Goal: Book appointment/travel/reservation

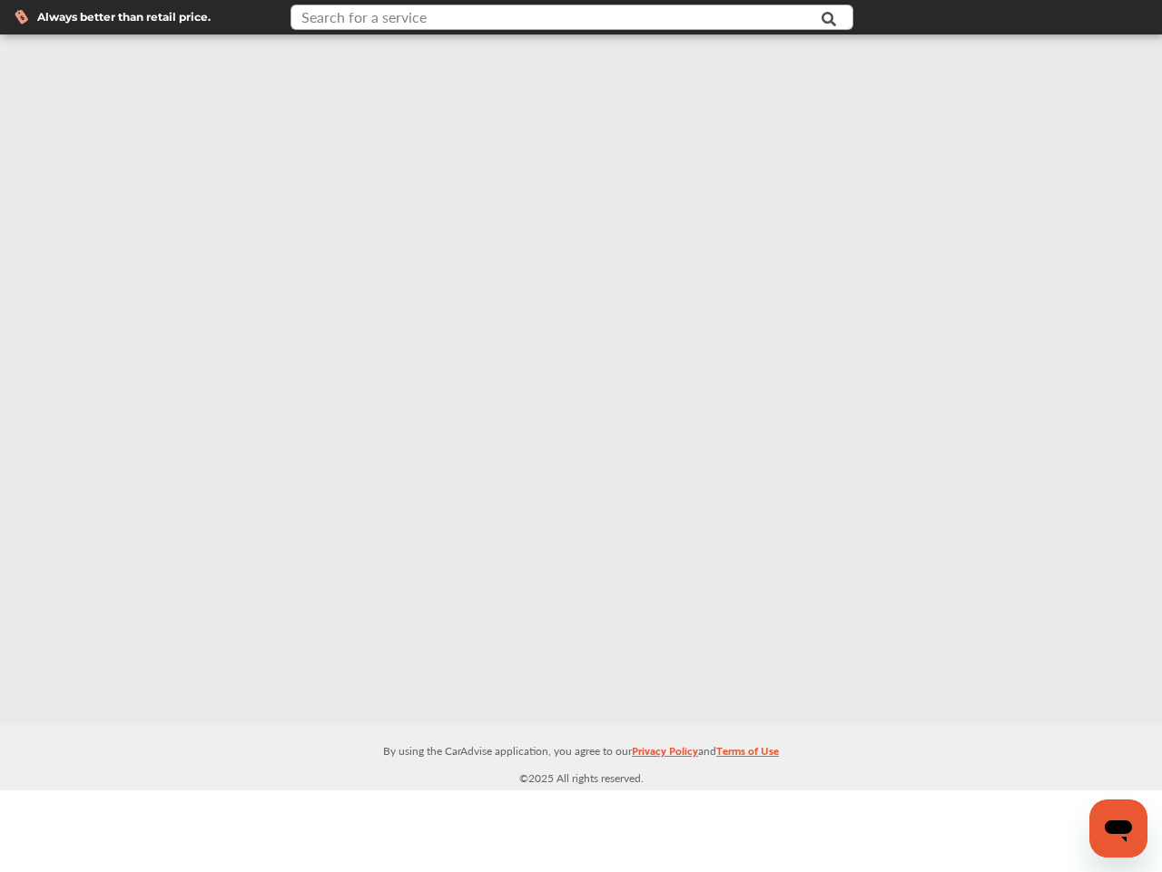
click at [458, 21] on input "text" at bounding box center [553, 19] width 522 height 28
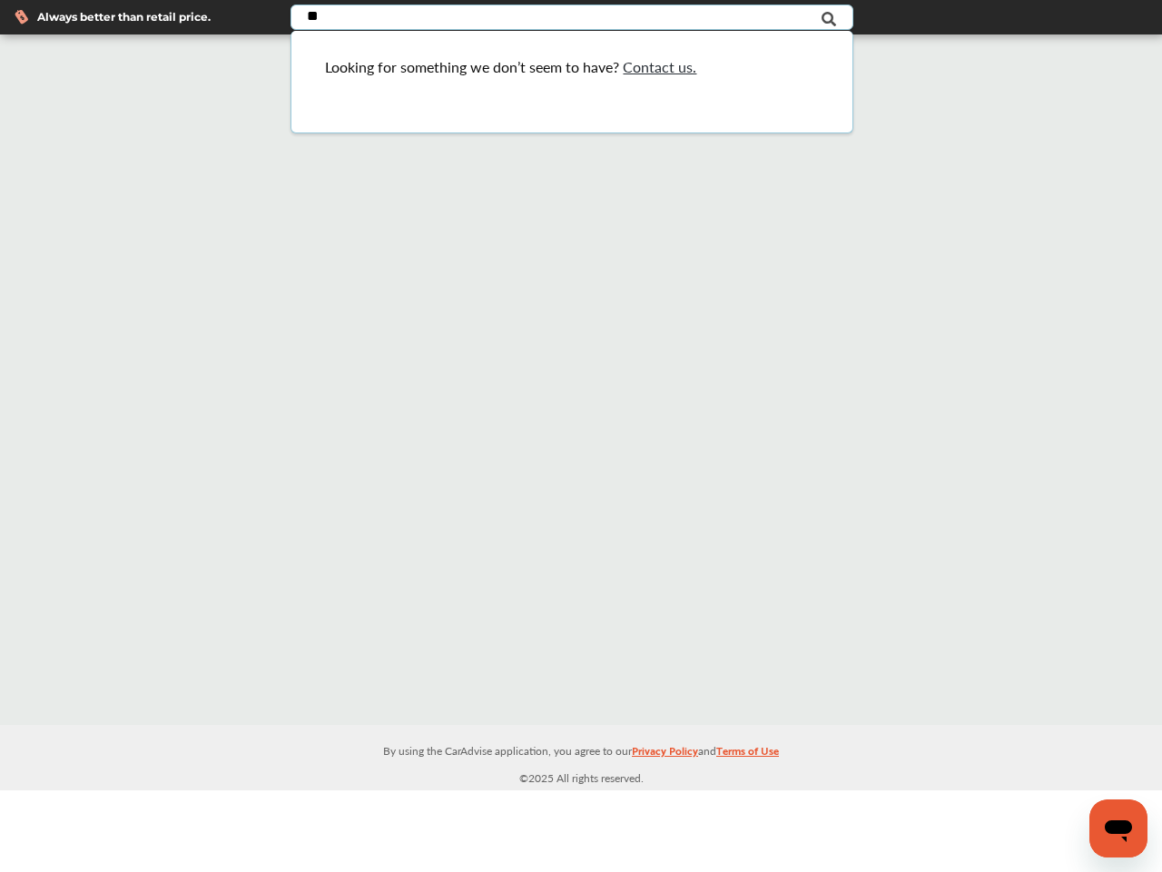
type input "*"
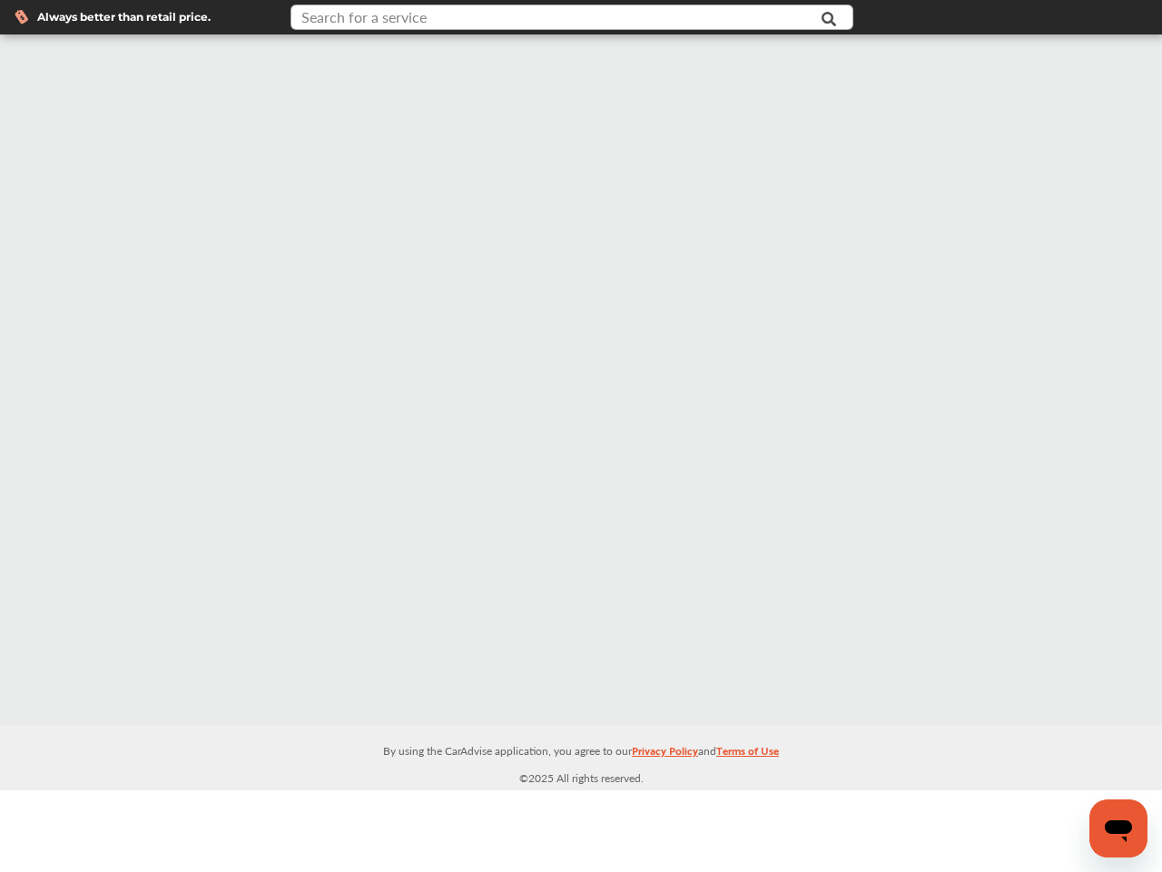
click at [576, 17] on input "text" at bounding box center [553, 19] width 522 height 28
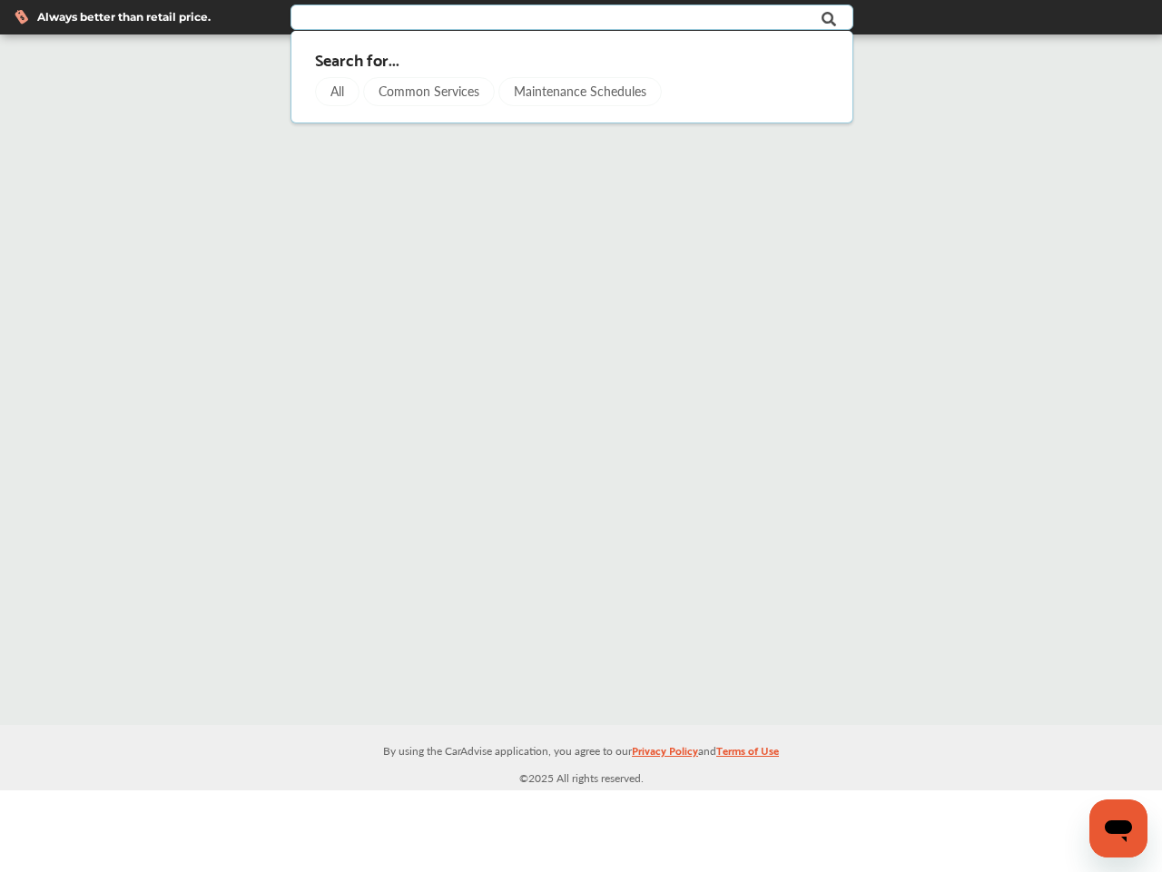
click at [460, 93] on div "Common Services" at bounding box center [429, 91] width 132 height 29
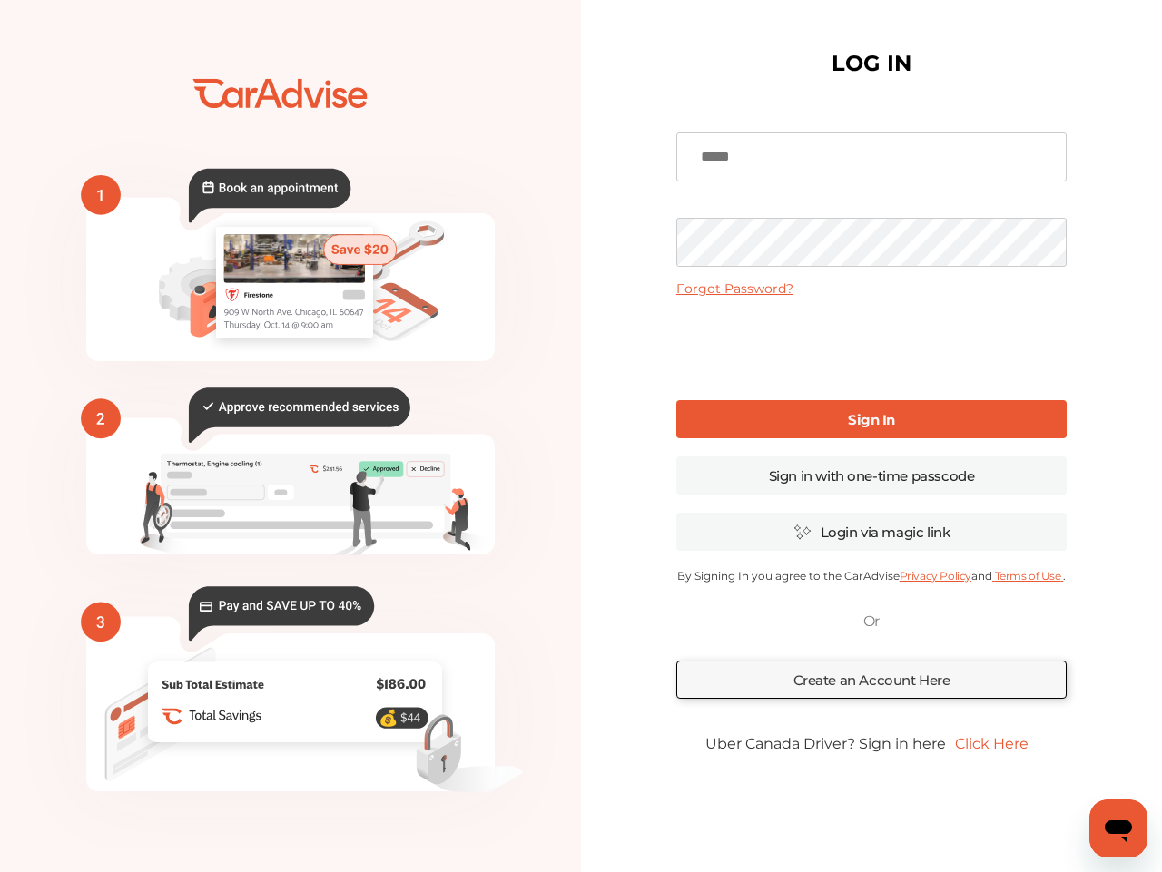
click at [824, 155] on input at bounding box center [871, 157] width 390 height 49
click at [657, 186] on div "LOG IN Forgot Password? Sign In Sign in with one-time passcode Login via magic …" at bounding box center [871, 442] width 581 height 884
click at [840, 484] on link "Sign in with one-time passcode" at bounding box center [871, 476] width 390 height 38
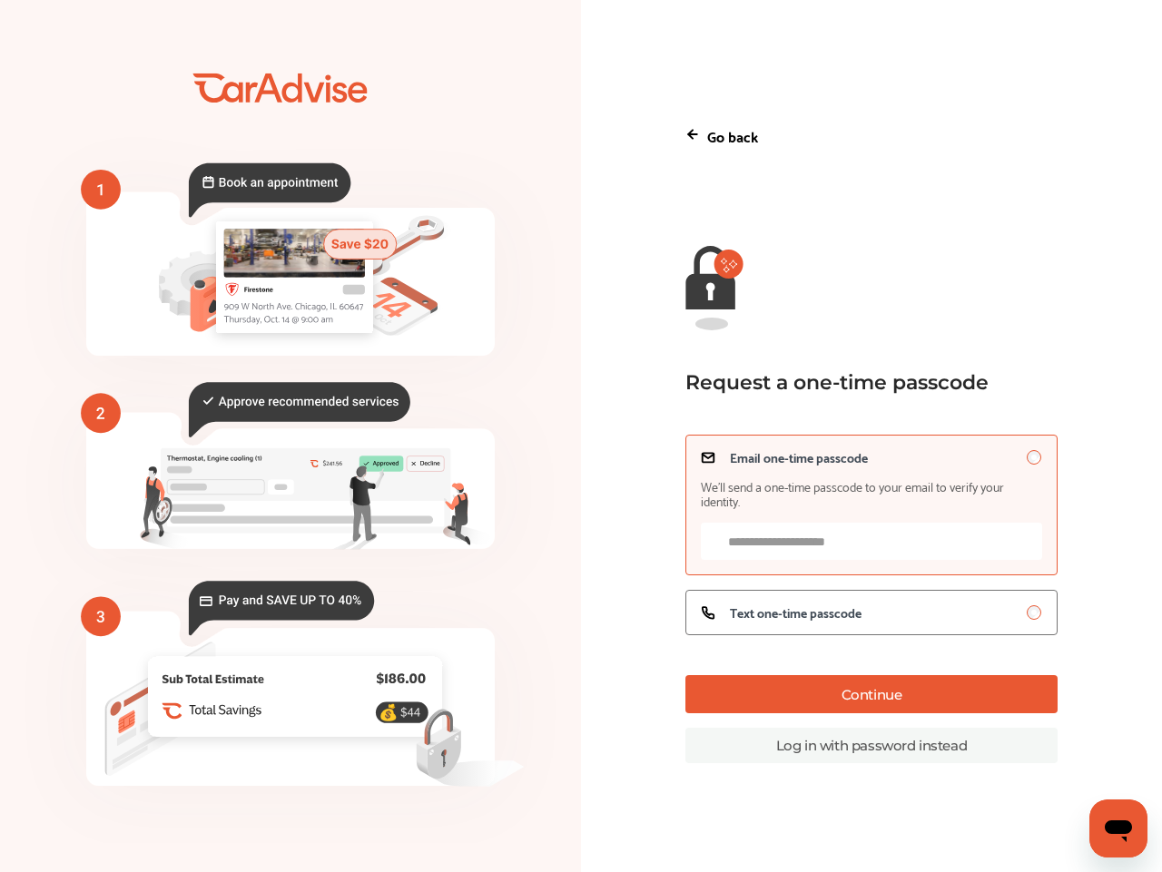
click at [835, 544] on input "Email one-time passcode We’ll send a one-time passcode to your email to verify …" at bounding box center [871, 541] width 340 height 37
type input "**********"
click at [834, 689] on button "Continue" at bounding box center [870, 694] width 371 height 38
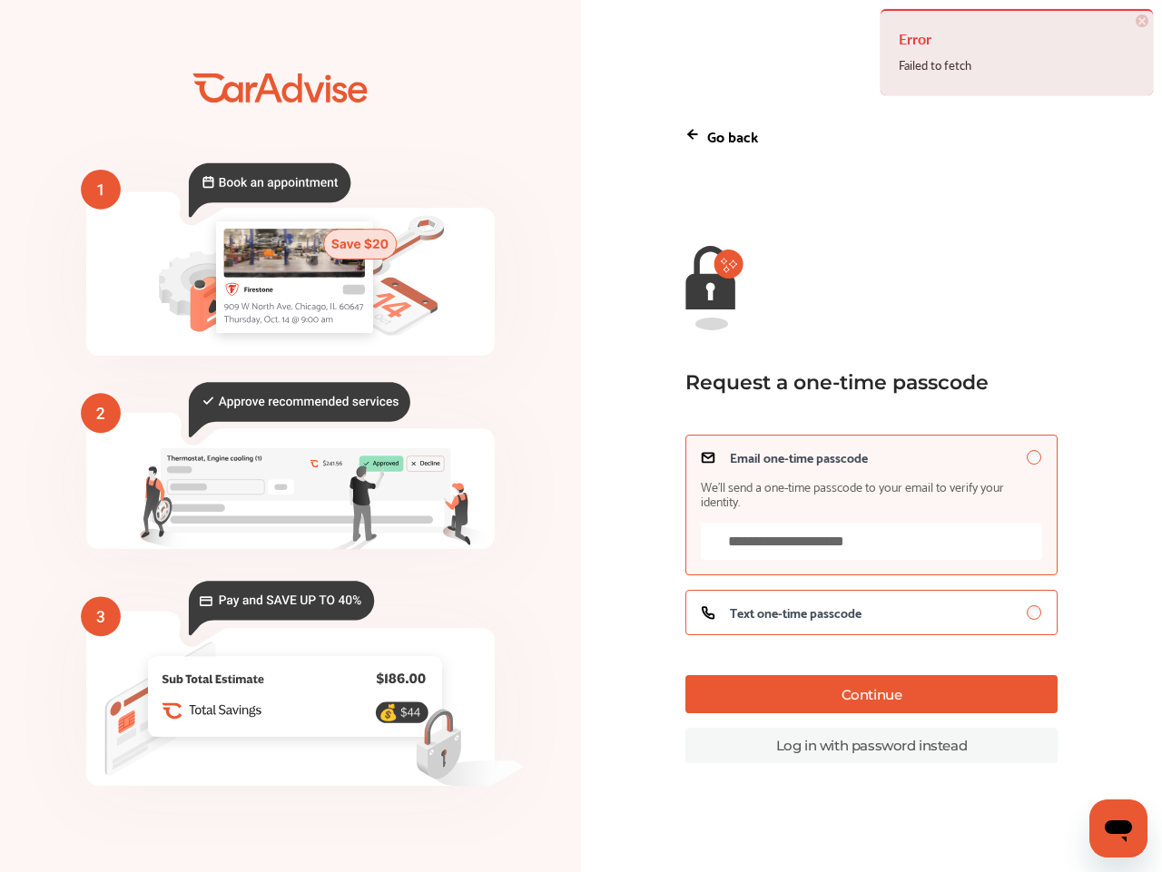
click at [795, 613] on span "Text one-time passcode" at bounding box center [796, 613] width 132 height 15
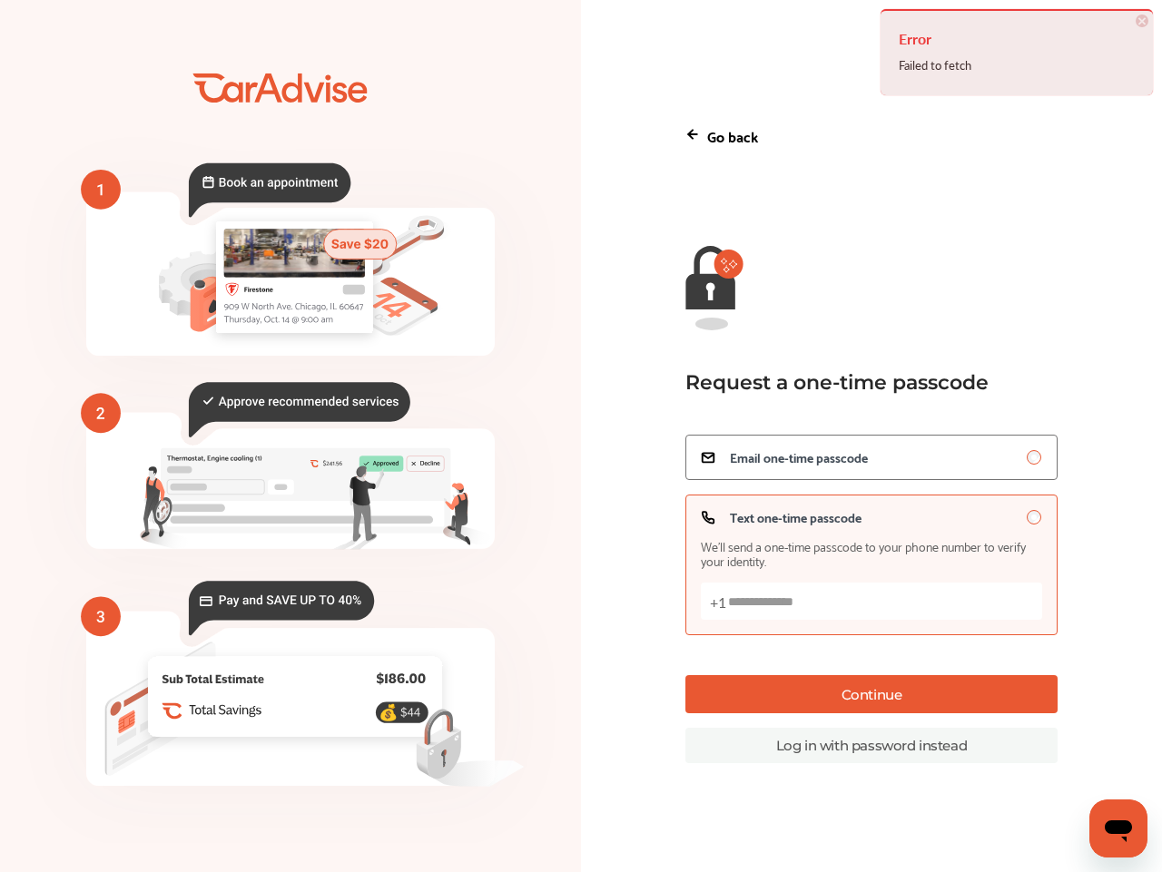
click at [835, 610] on input "Text one-time passcode We’ll send a one-time passcode to your phone number to v…" at bounding box center [871, 601] width 340 height 37
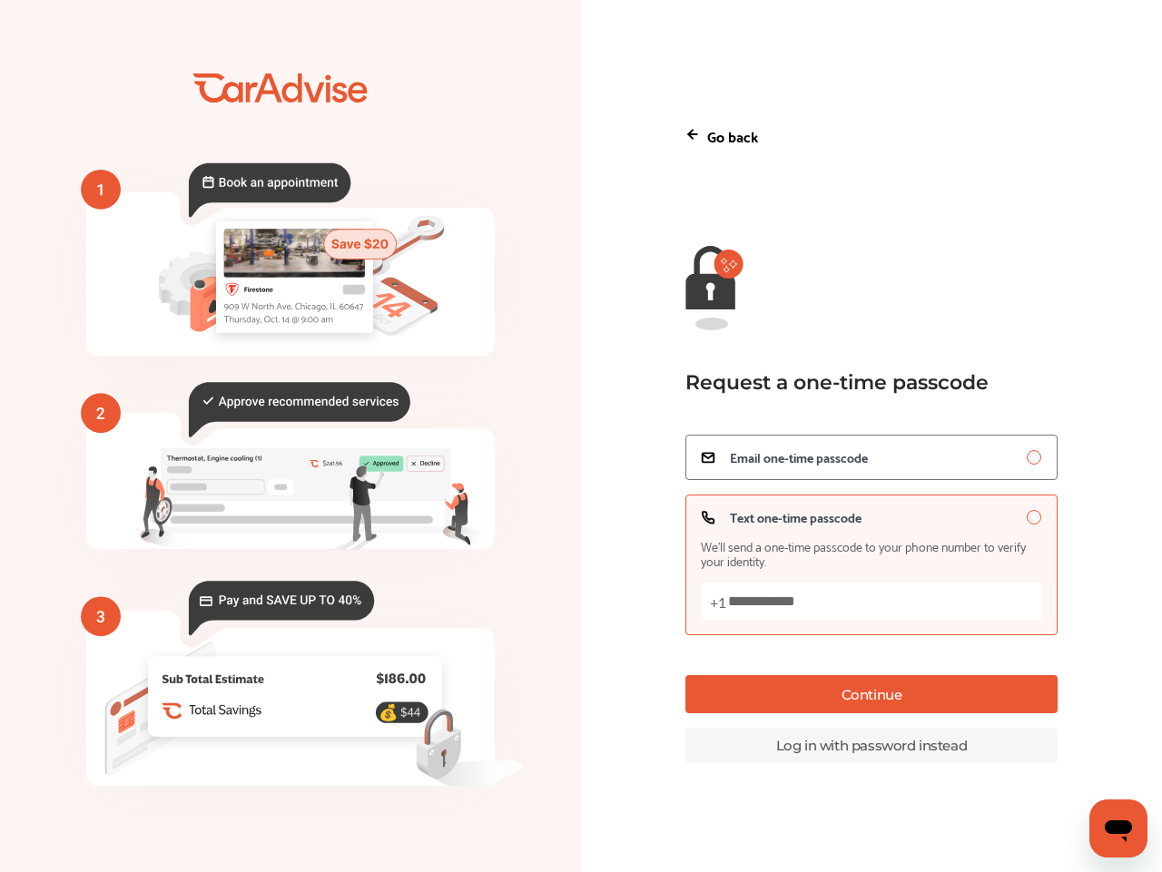
type input "**********"
click at [886, 703] on button "Continue" at bounding box center [870, 694] width 371 height 38
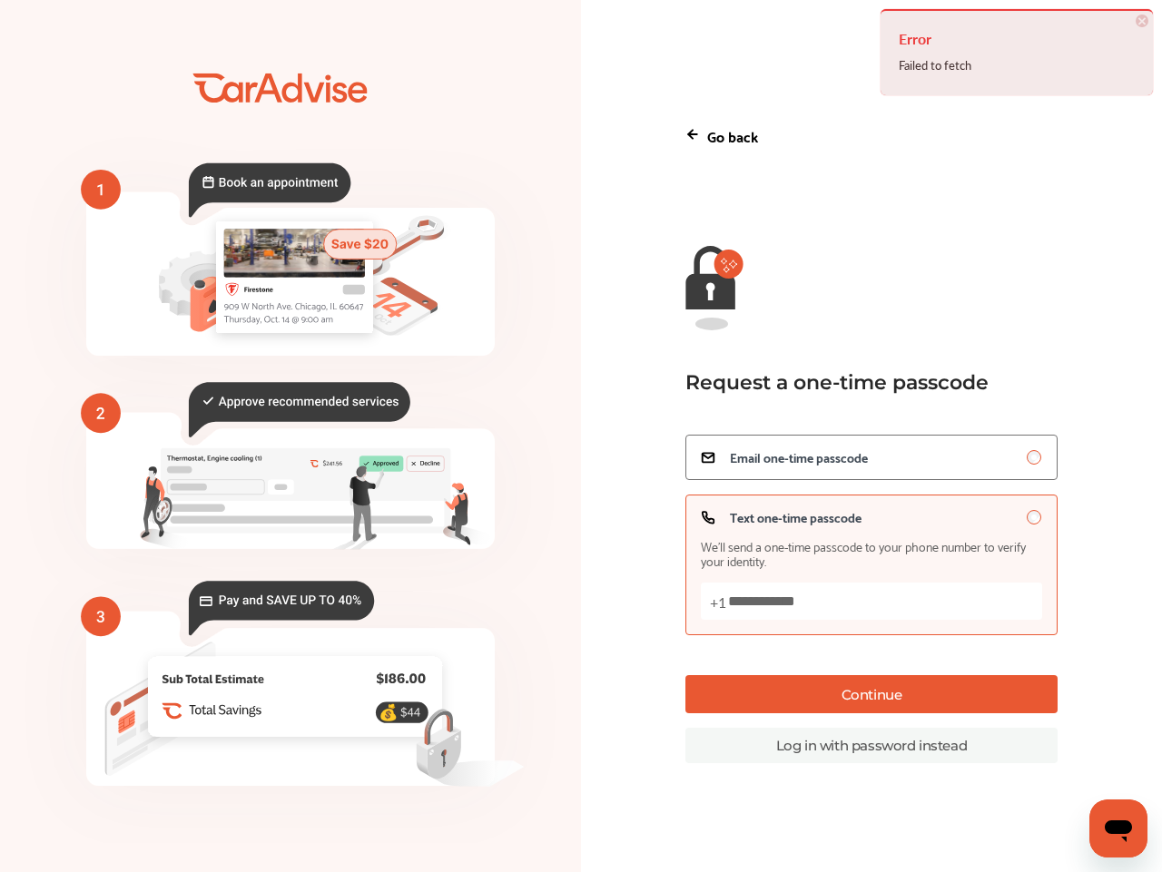
click at [912, 285] on div "**********" at bounding box center [870, 436] width 371 height 655
click at [759, 184] on div "**********" at bounding box center [870, 436] width 371 height 655
click at [737, 151] on div "Go back" at bounding box center [870, 136] width 371 height 54
click at [709, 131] on p "Go back" at bounding box center [732, 135] width 51 height 25
click at [691, 134] on icon at bounding box center [693, 134] width 8 height 0
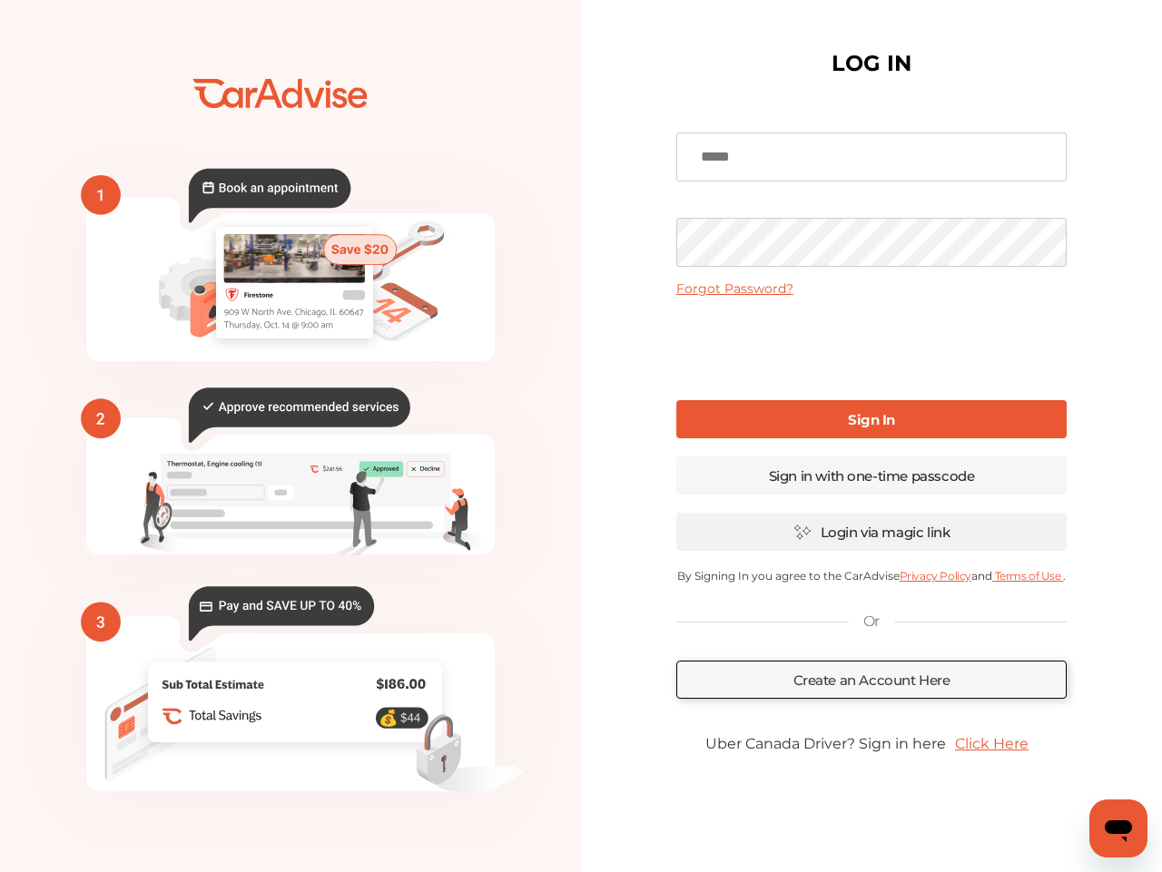
click at [875, 539] on link "Login via magic link" at bounding box center [871, 532] width 390 height 38
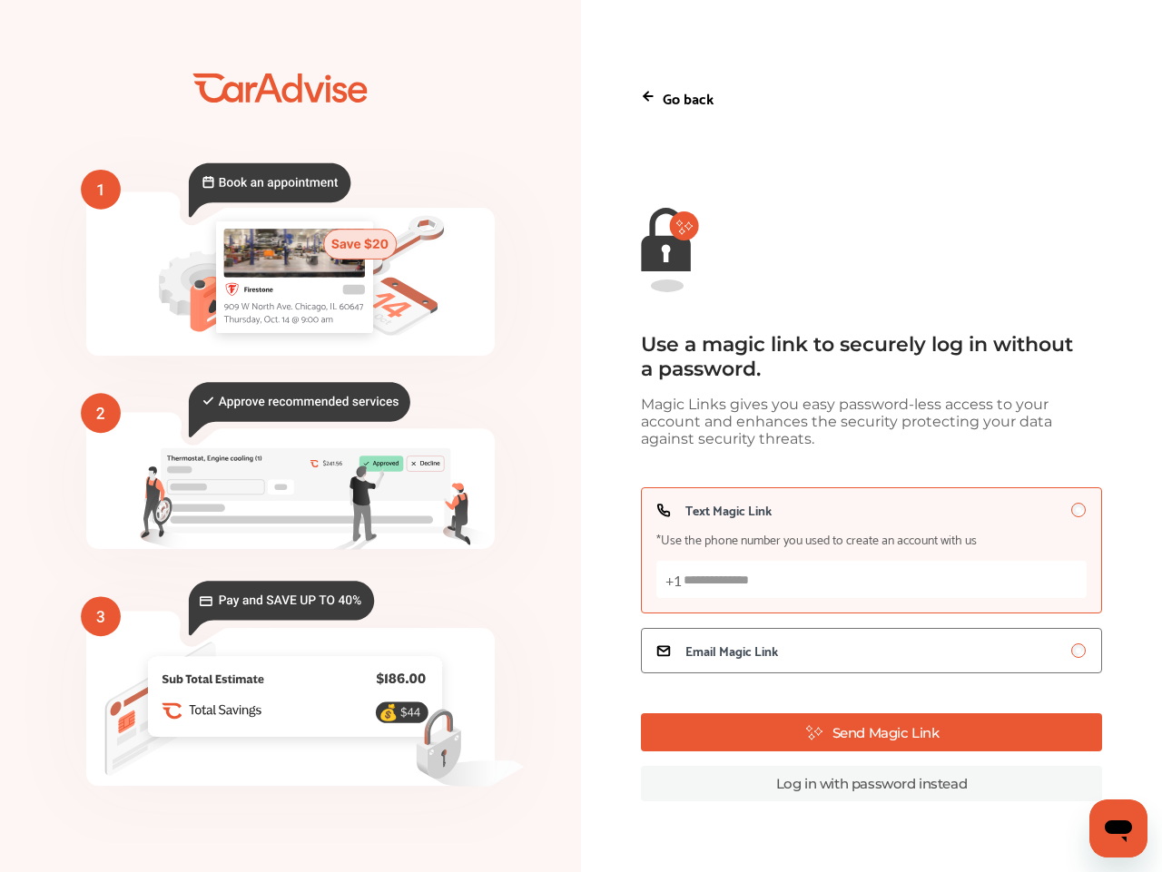
click at [821, 587] on input "Text Magic Link *Use the phone number you used to create an account with us +1" at bounding box center [871, 579] width 430 height 37
click at [778, 349] on div "Use a magic link to securely log in without a password." at bounding box center [860, 356] width 439 height 49
click at [648, 101] on div at bounding box center [648, 98] width 15 height 18
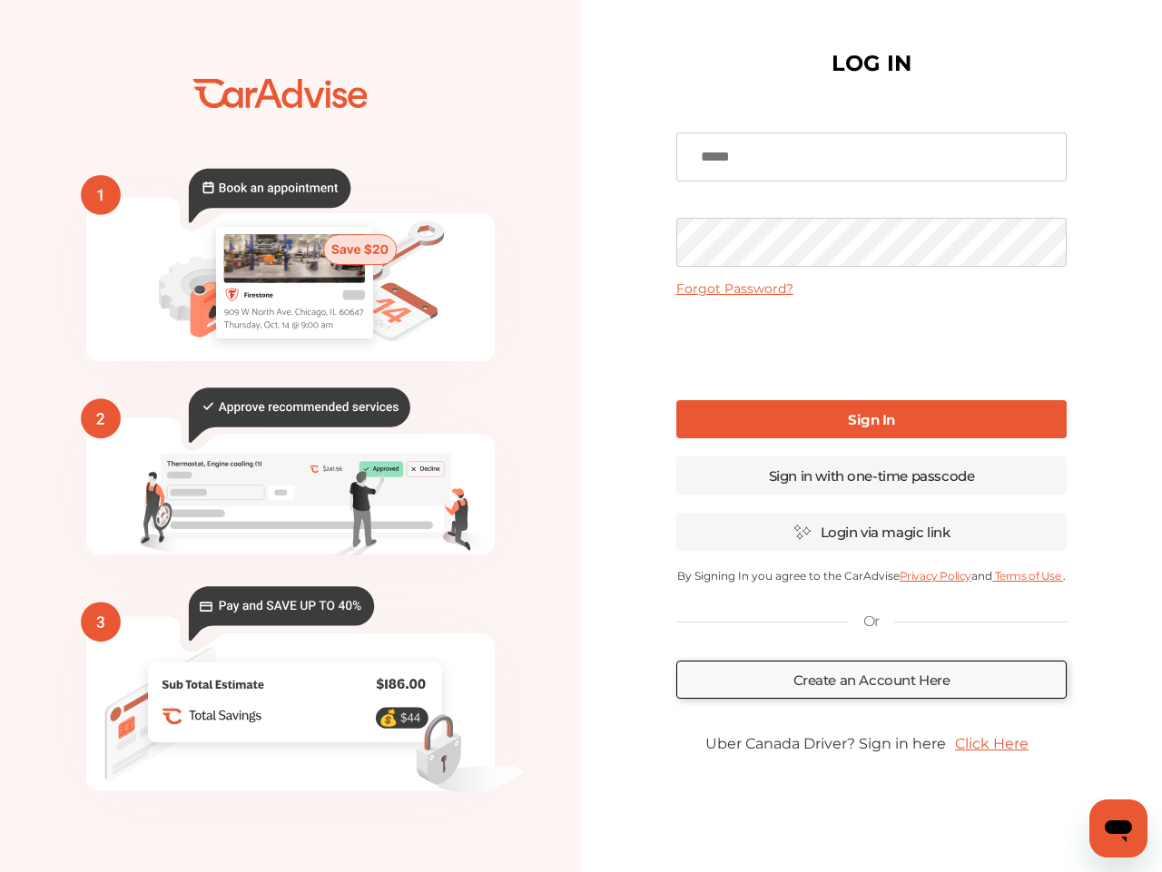
click at [832, 681] on link "Create an Account Here" at bounding box center [871, 680] width 390 height 38
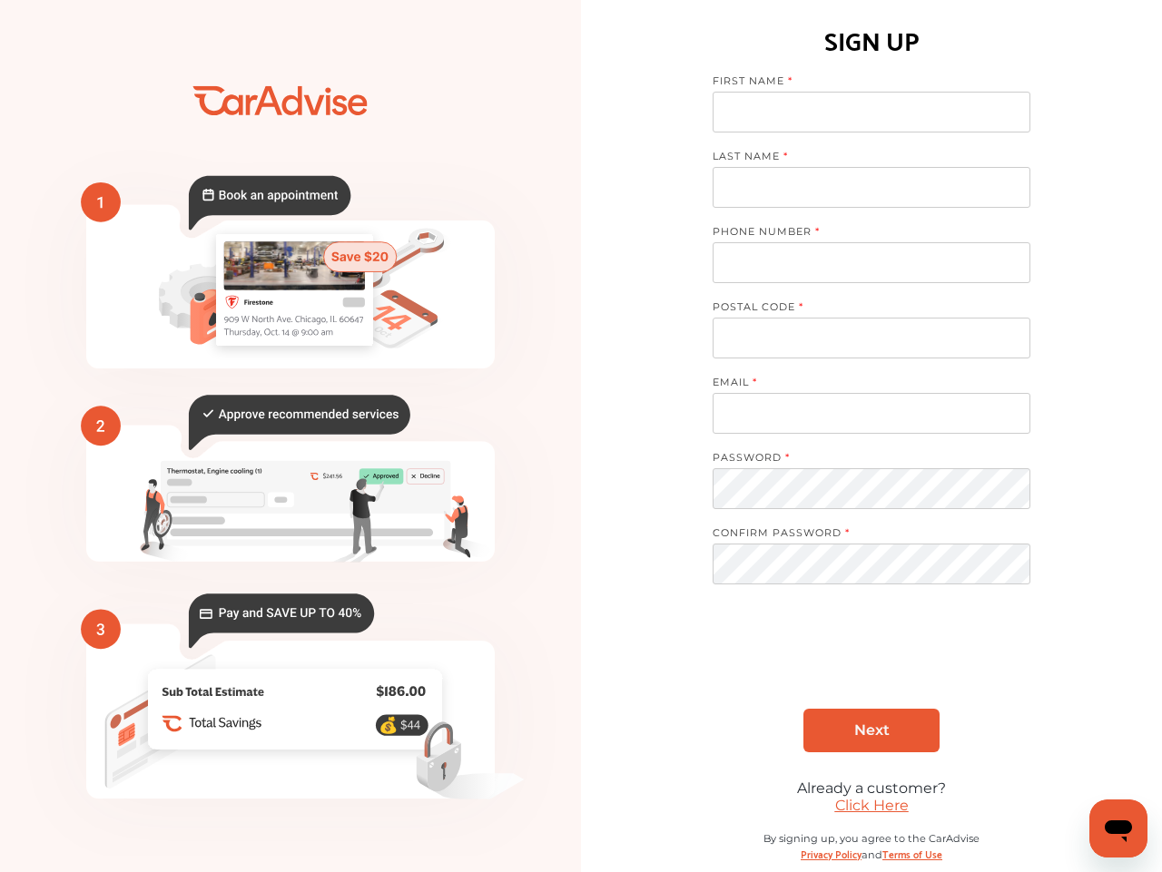
click at [789, 92] on div at bounding box center [872, 112] width 318 height 41
type input "**********"
type input "*****"
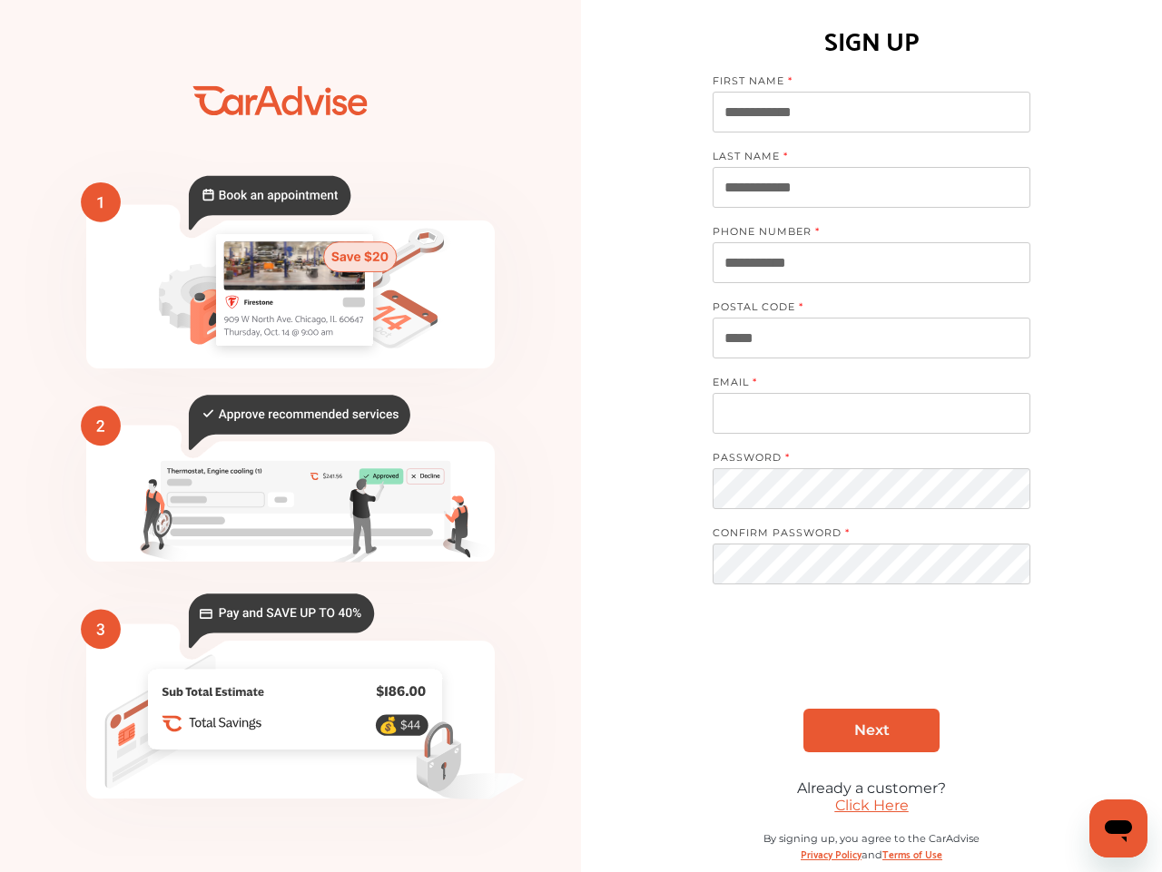
type input "**********"
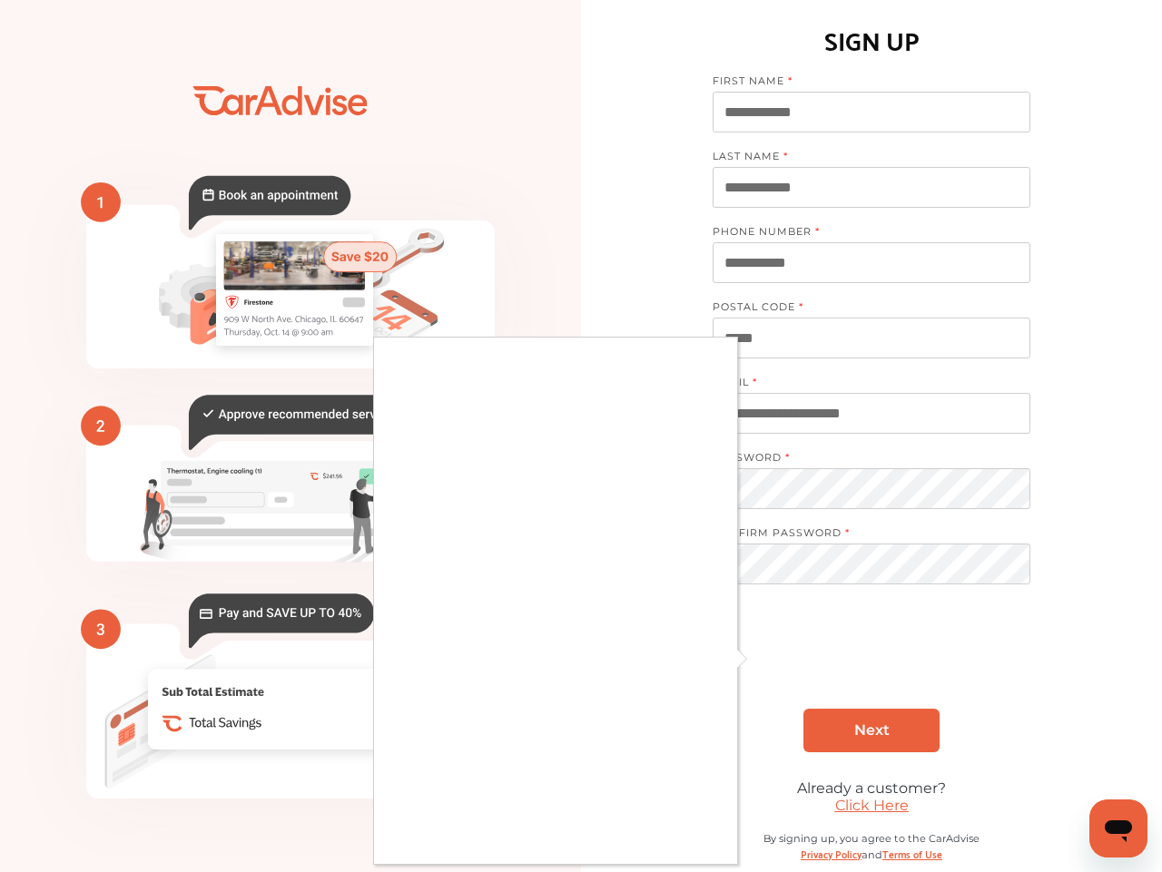
click at [890, 732] on div at bounding box center [581, 436] width 1162 height 872
click at [902, 739] on div at bounding box center [581, 436] width 1162 height 872
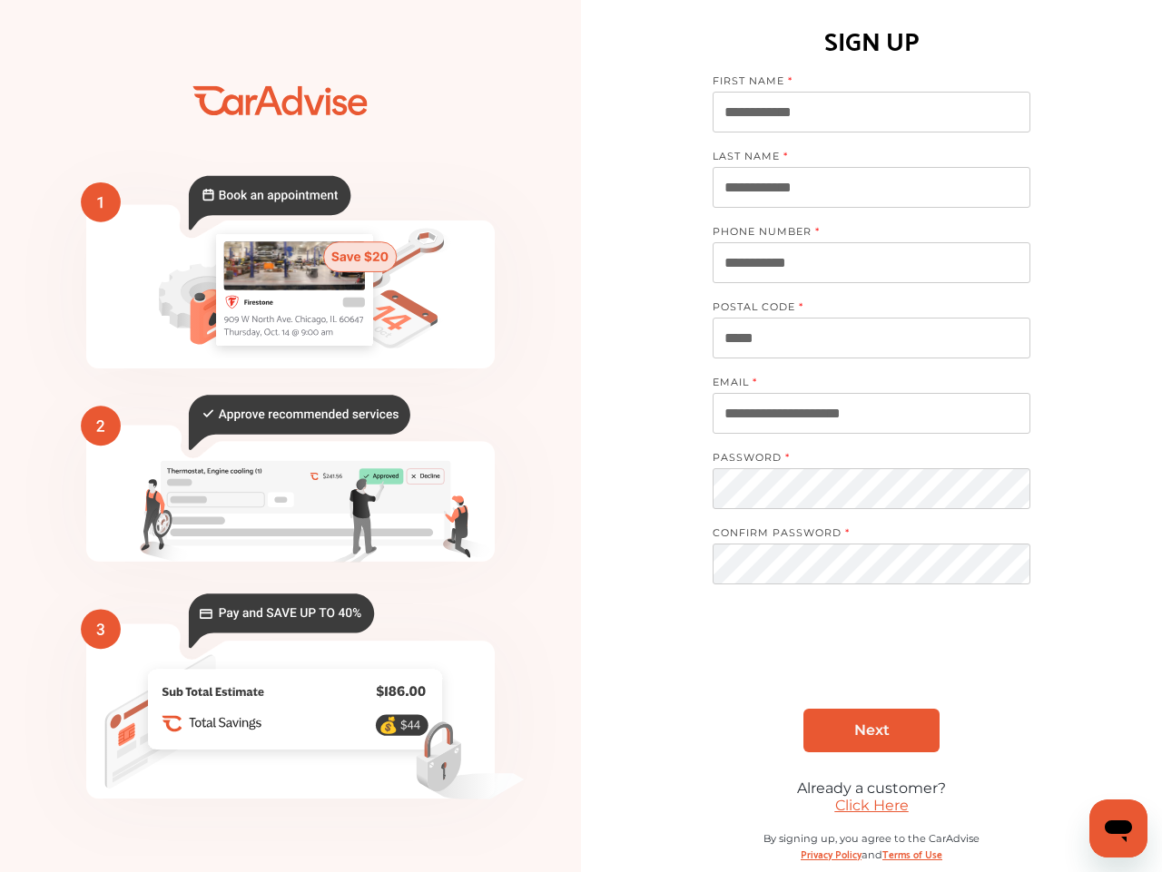
click at [894, 734] on link "Next" at bounding box center [871, 731] width 136 height 44
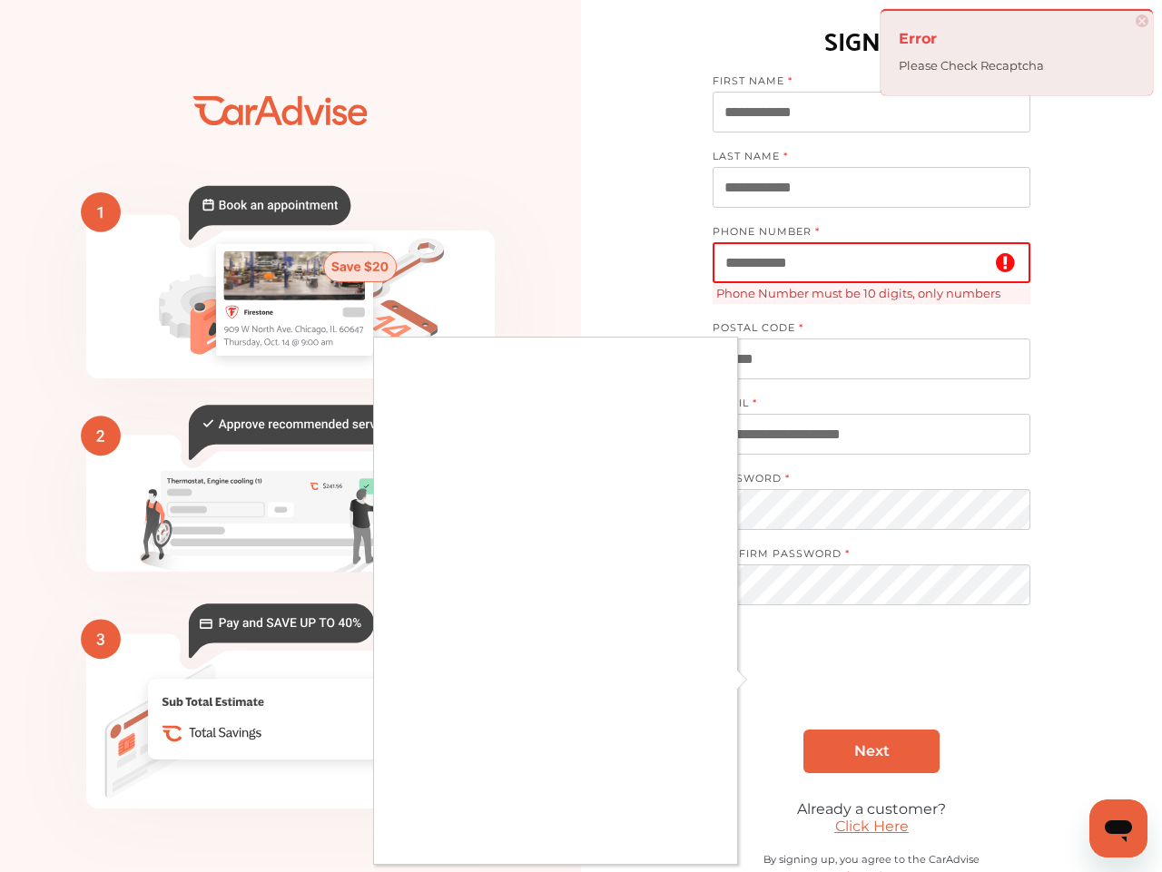
click at [766, 683] on div at bounding box center [581, 436] width 1162 height 872
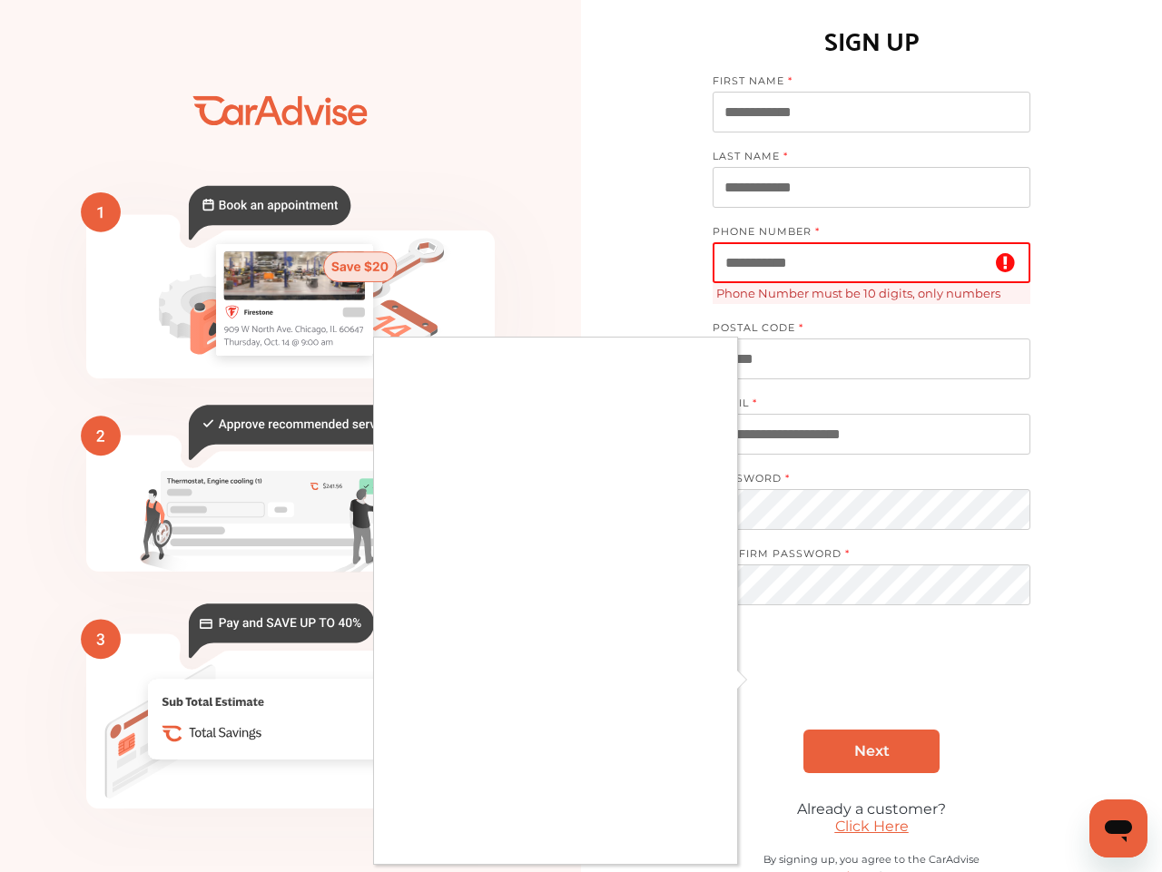
click at [759, 684] on div at bounding box center [581, 436] width 1162 height 872
click at [753, 689] on div at bounding box center [581, 436] width 1162 height 872
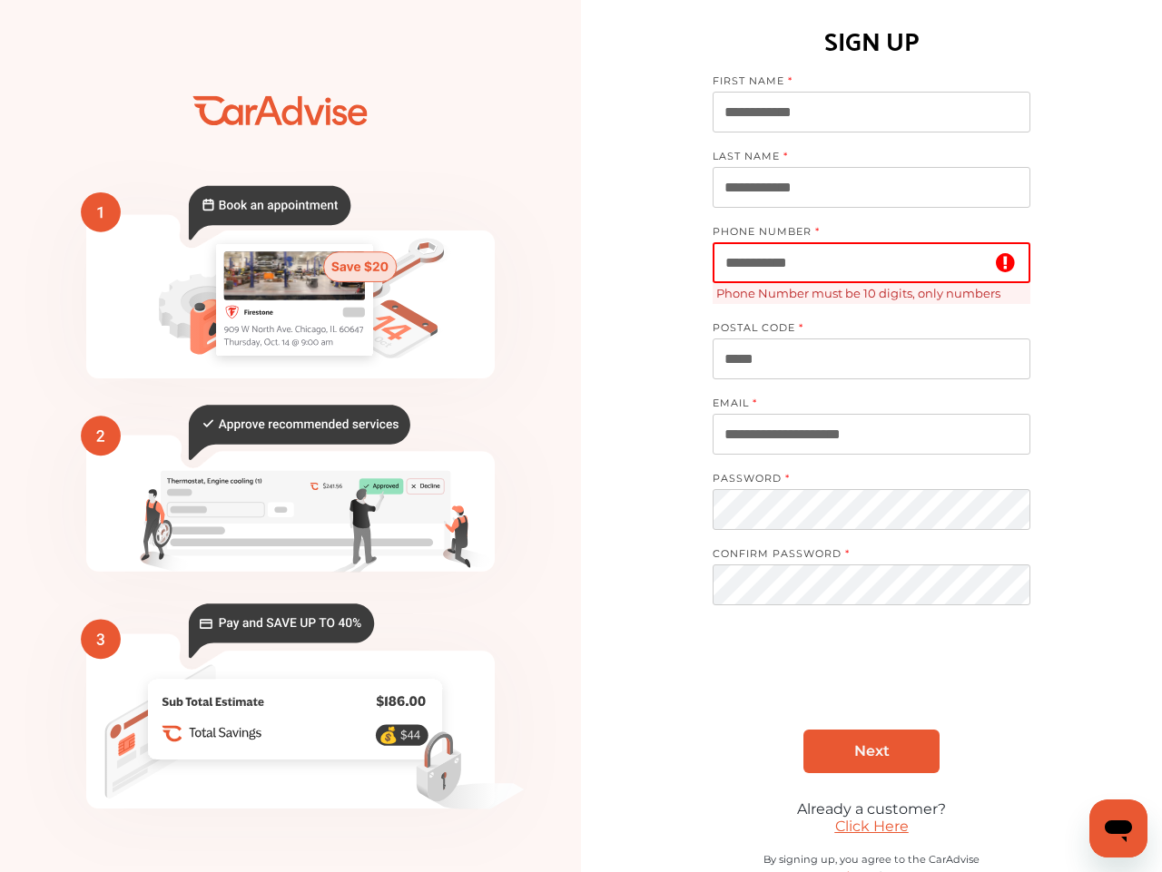
click at [872, 760] on span "Next" at bounding box center [871, 751] width 35 height 17
click at [741, 264] on input "**********" at bounding box center [872, 262] width 318 height 41
click at [734, 262] on input "**********" at bounding box center [872, 262] width 318 height 41
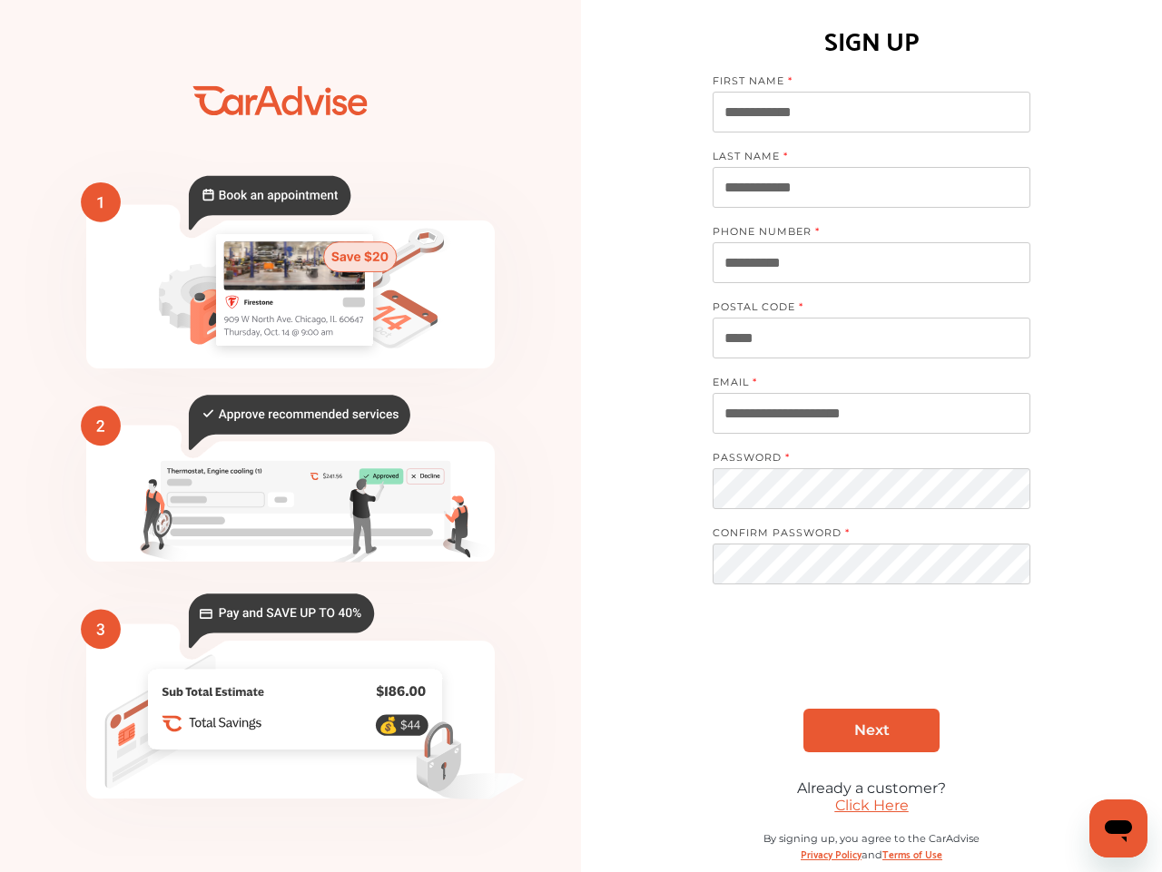
type input "**********"
click at [854, 732] on span "Next" at bounding box center [871, 730] width 35 height 17
click at [861, 811] on link "Click Here" at bounding box center [872, 805] width 74 height 17
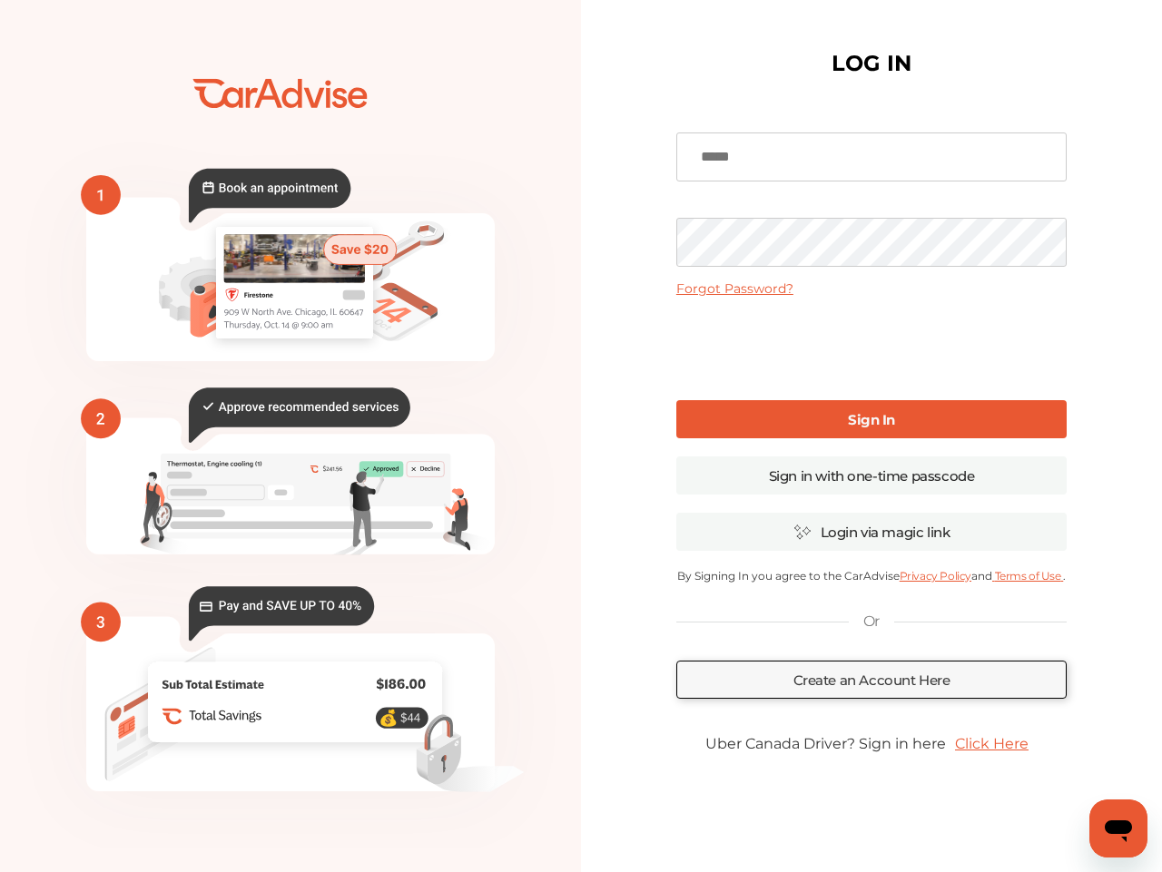
click at [813, 156] on input at bounding box center [871, 157] width 390 height 49
click at [794, 492] on link "Sign in with one-time passcode" at bounding box center [871, 476] width 390 height 38
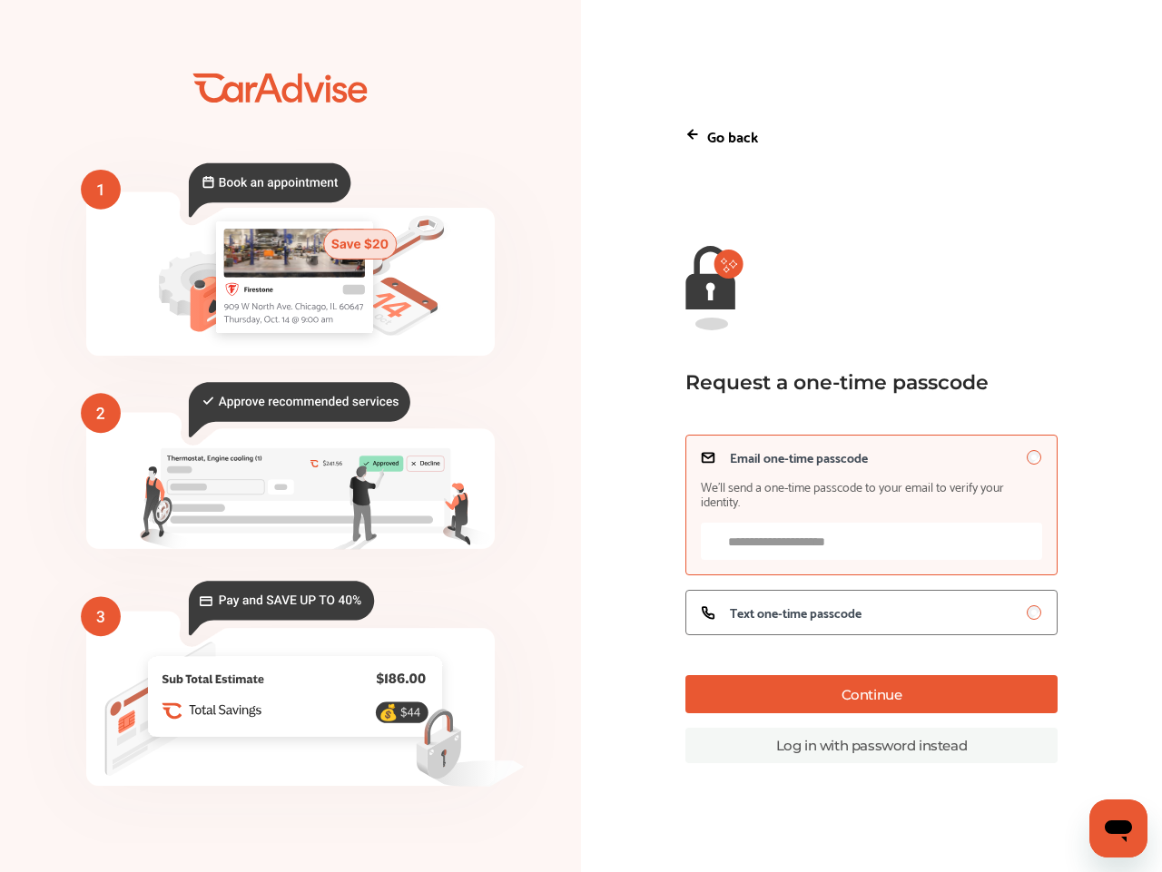
click at [818, 530] on input "Email one-time passcode We’ll send a one-time passcode to your email to verify …" at bounding box center [871, 541] width 340 height 37
type input "**********"
click at [815, 710] on button "Continue" at bounding box center [870, 694] width 371 height 38
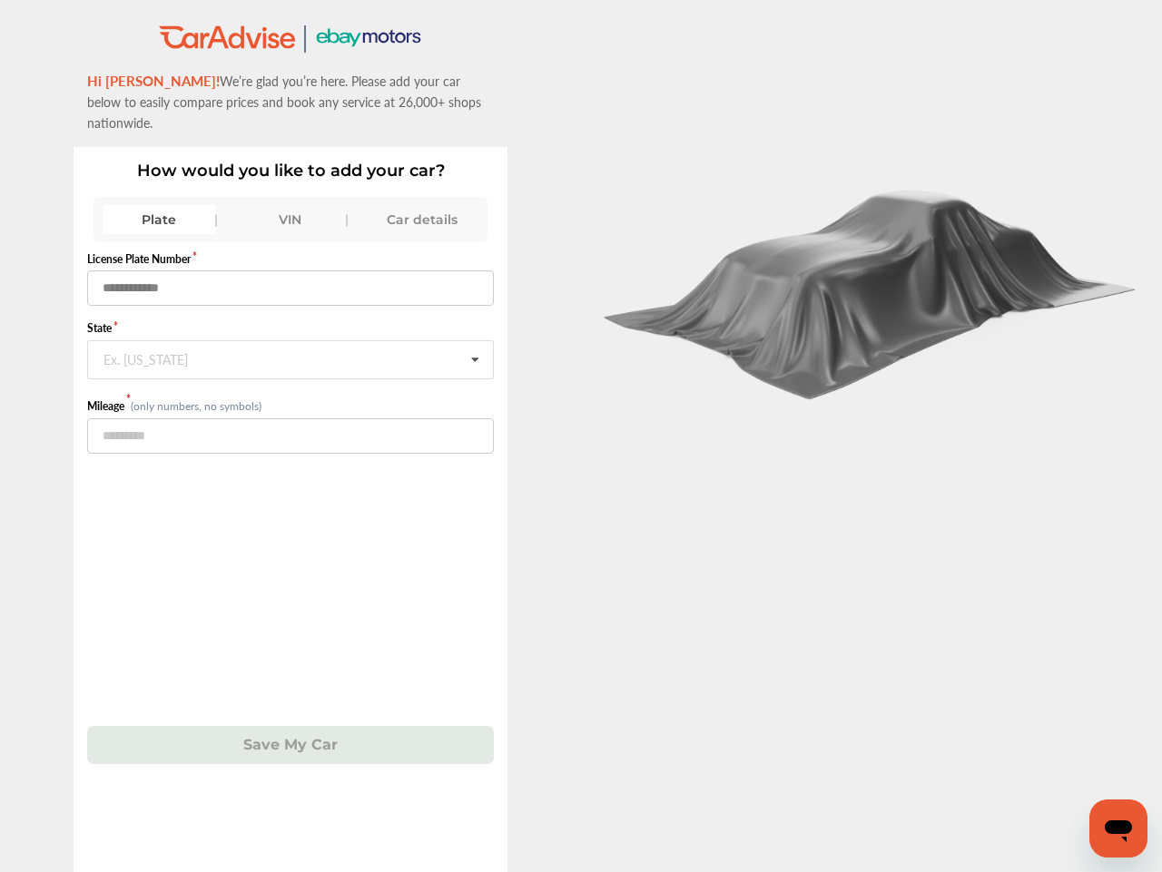
click at [261, 271] on input "text" at bounding box center [290, 288] width 407 height 35
click at [297, 205] on div "VIN" at bounding box center [290, 219] width 113 height 29
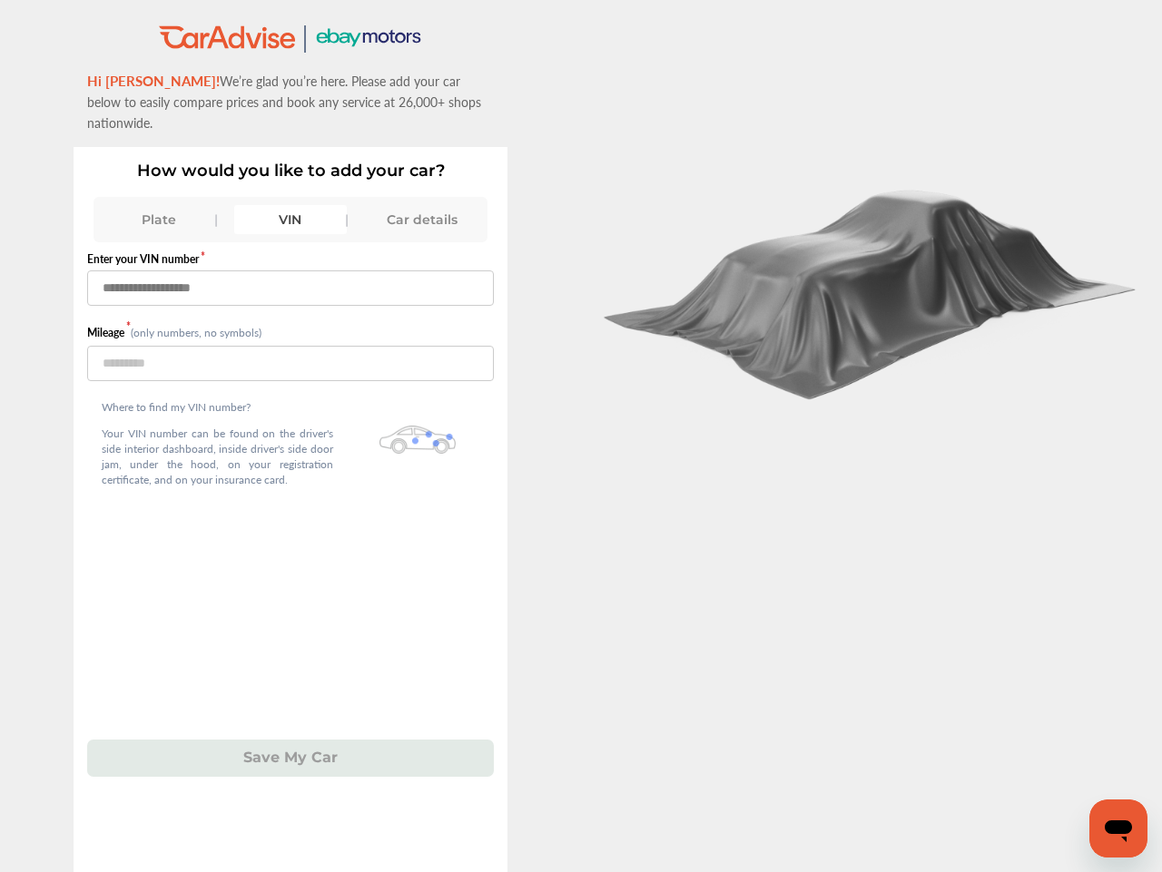
click at [260, 271] on input "text" at bounding box center [290, 288] width 407 height 35
click at [262, 271] on input "text" at bounding box center [290, 288] width 407 height 35
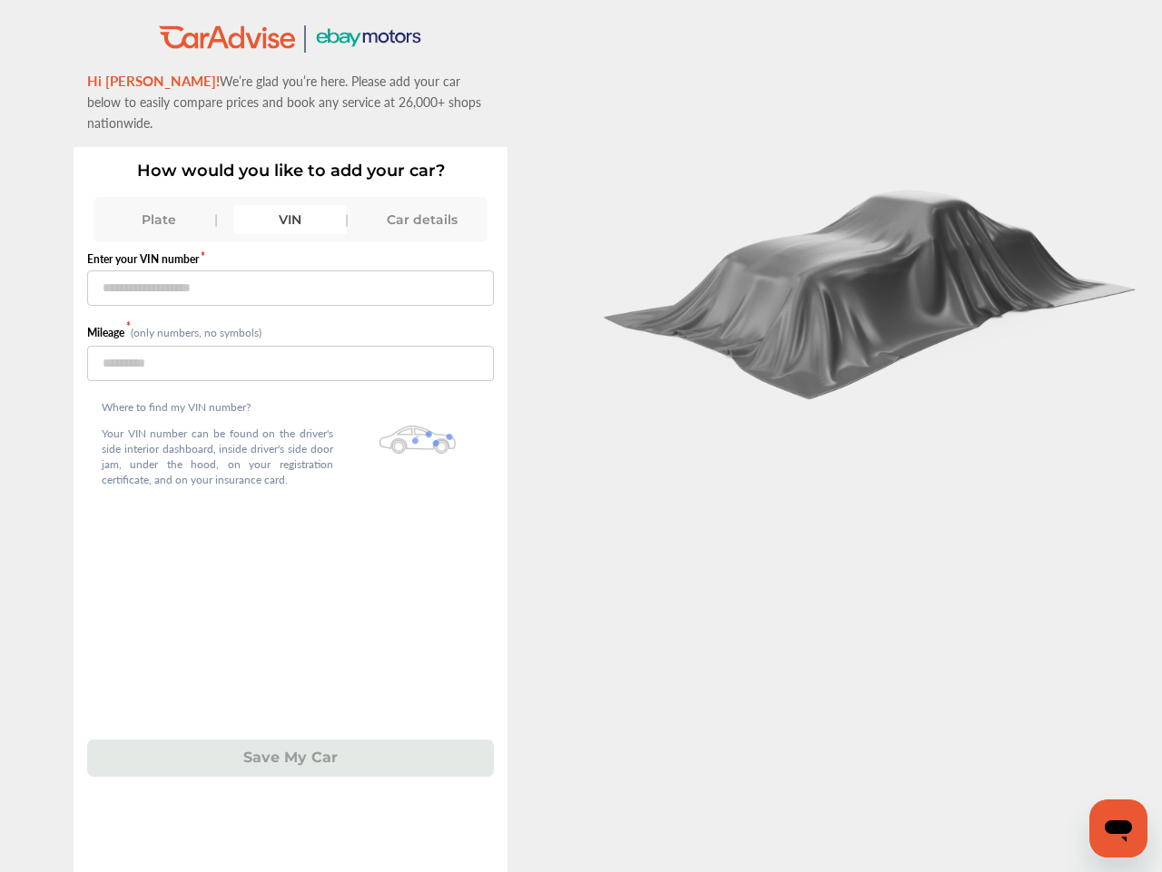
click at [401, 205] on div "Car details" at bounding box center [421, 219] width 113 height 29
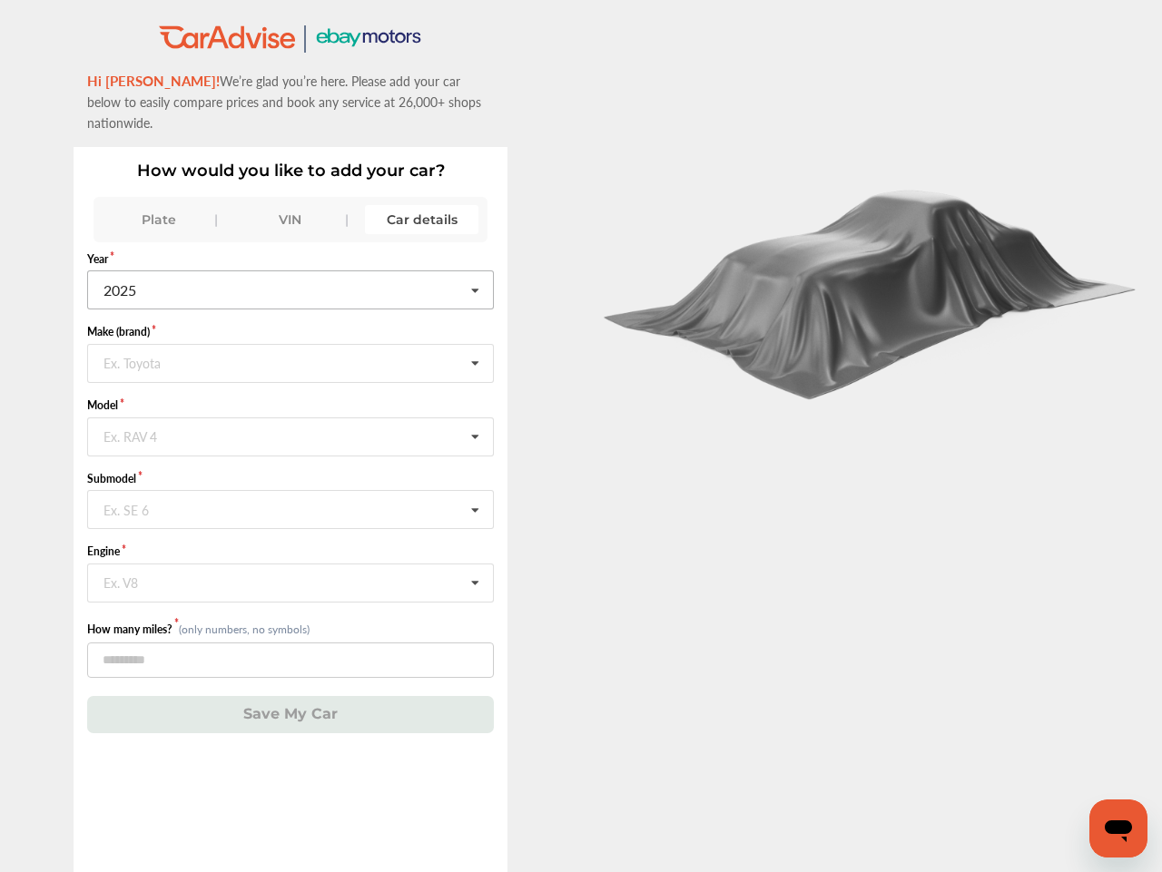
click at [310, 280] on input "text" at bounding box center [291, 288] width 405 height 35
click at [221, 418] on div "2020" at bounding box center [289, 437] width 403 height 38
click at [216, 345] on input "text" at bounding box center [291, 362] width 405 height 35
type input "*****"
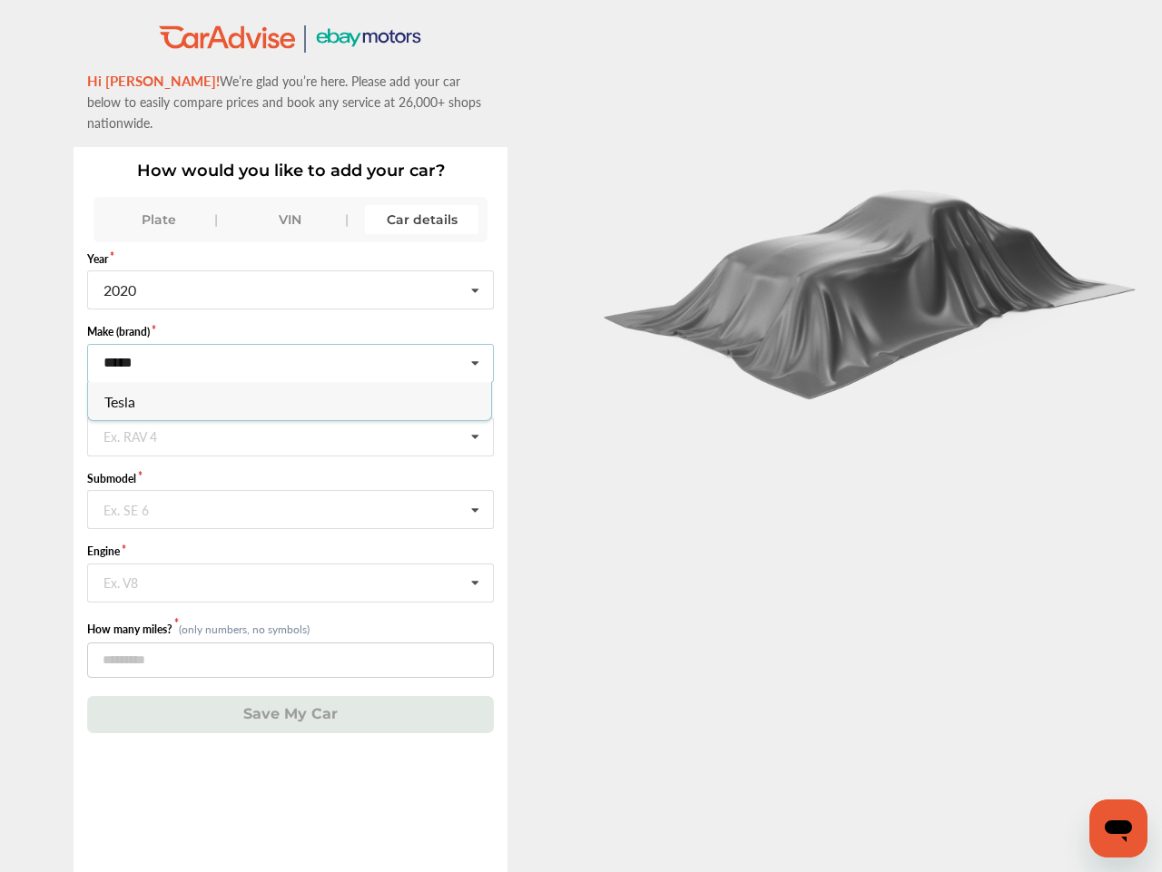
click at [261, 384] on div "Tesla" at bounding box center [289, 401] width 403 height 38
click at [213, 431] on input "text" at bounding box center [291, 436] width 405 height 35
click at [210, 461] on div "3" at bounding box center [289, 475] width 403 height 38
click at [223, 491] on input "text" at bounding box center [291, 508] width 405 height 35
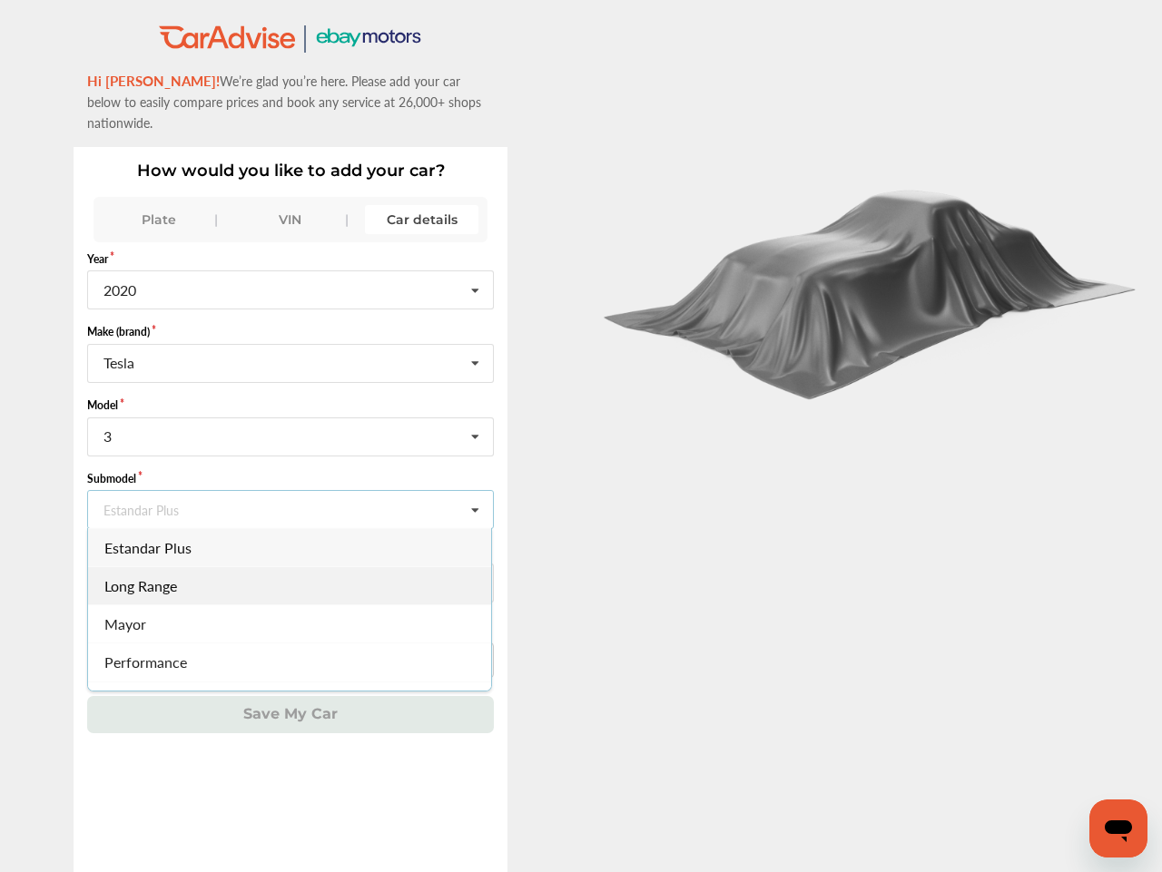
click at [213, 572] on div "Long Range" at bounding box center [289, 586] width 403 height 38
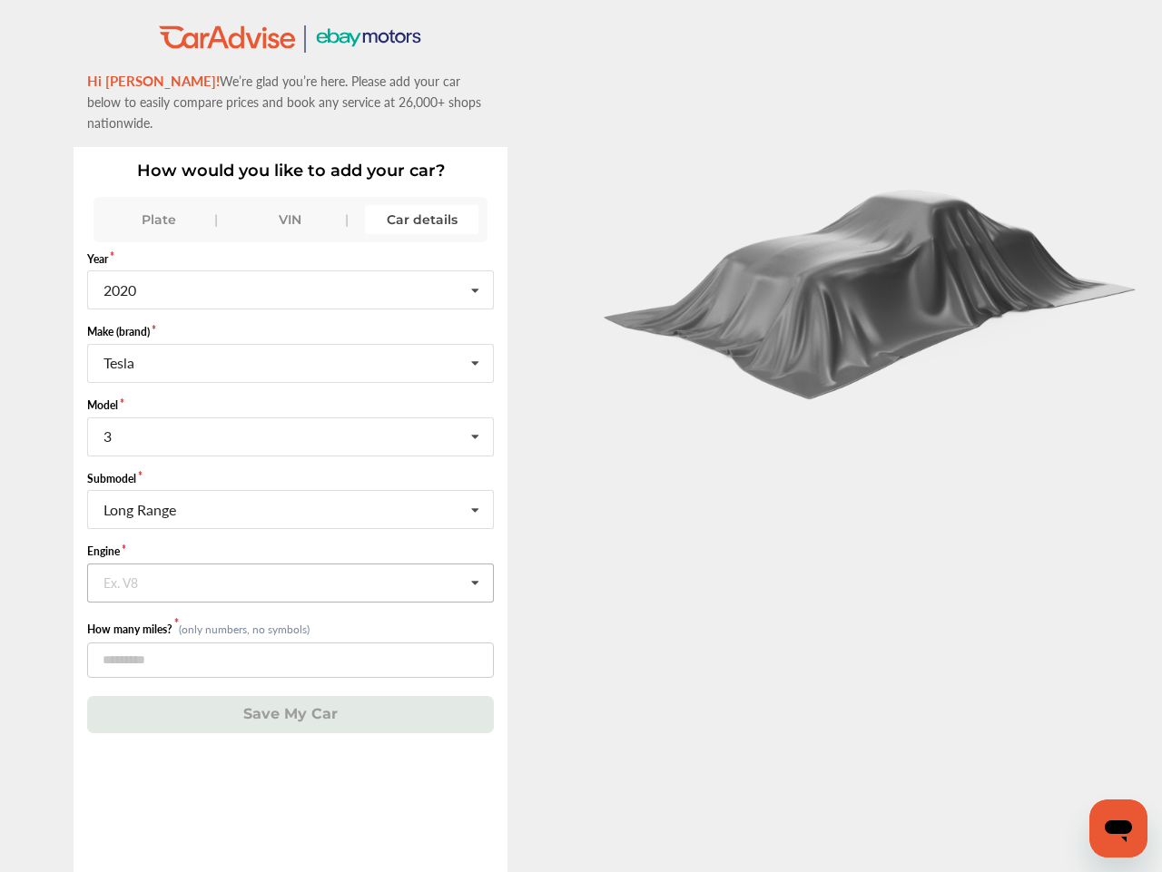
click at [215, 568] on input "text" at bounding box center [291, 582] width 405 height 35
click at [206, 611] on span "U/K L ELECTRIC" at bounding box center [157, 621] width 106 height 21
click at [193, 643] on input "number" at bounding box center [290, 660] width 407 height 35
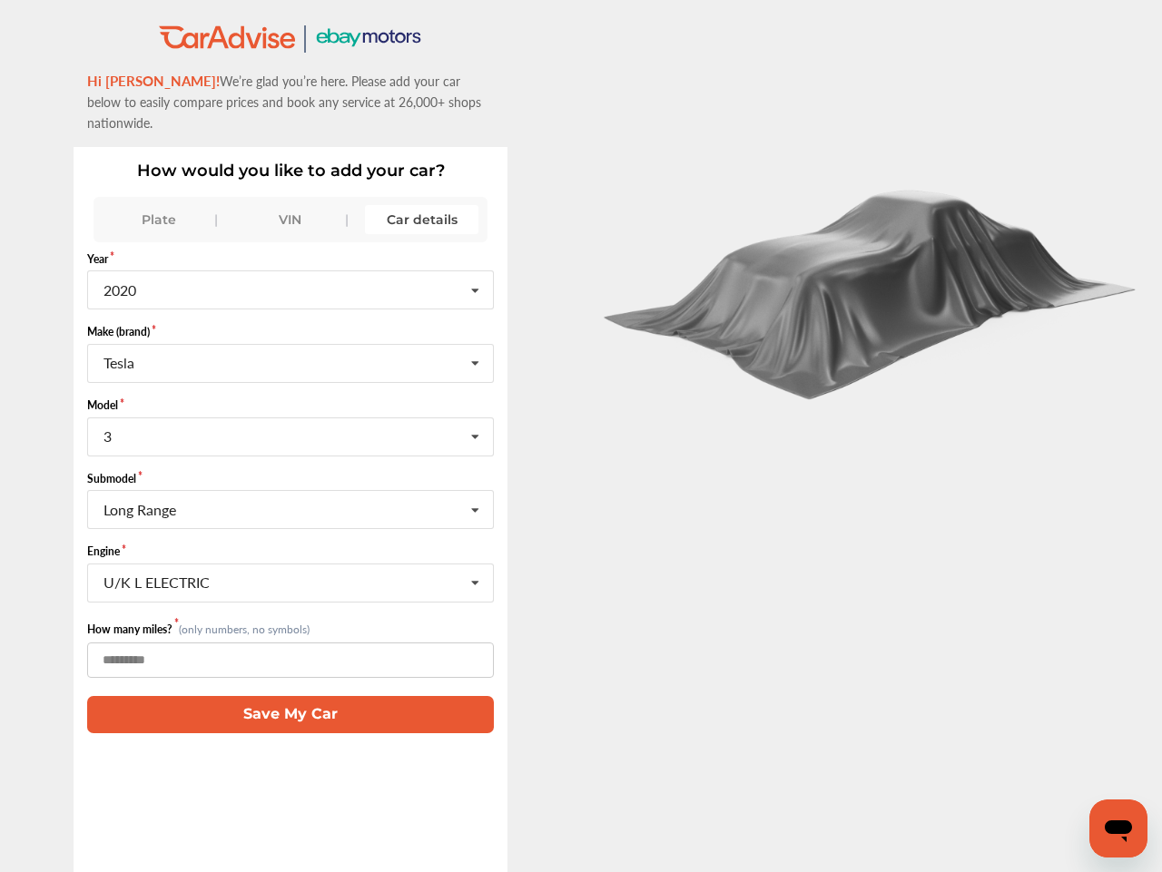
type input "*"
type input "******"
click at [231, 698] on button "Save My Car" at bounding box center [290, 714] width 407 height 37
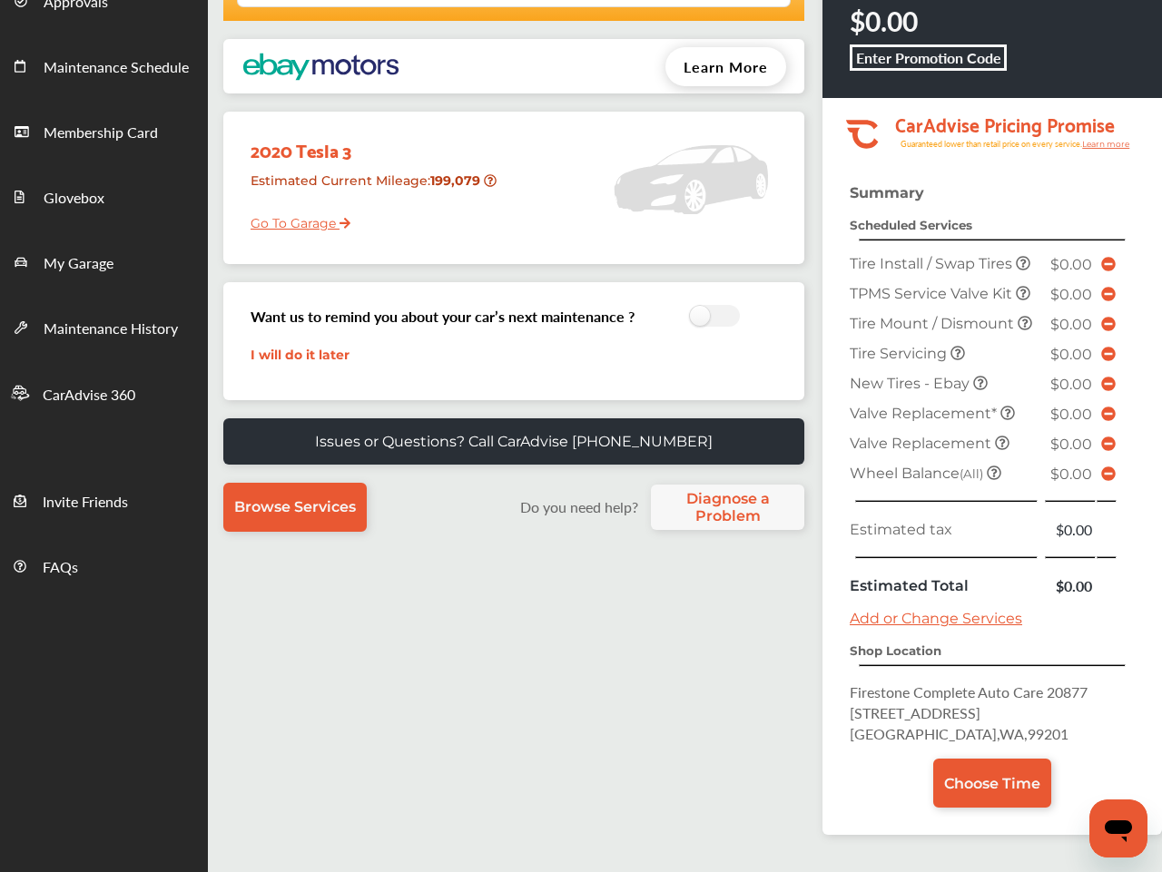
scroll to position [260, 0]
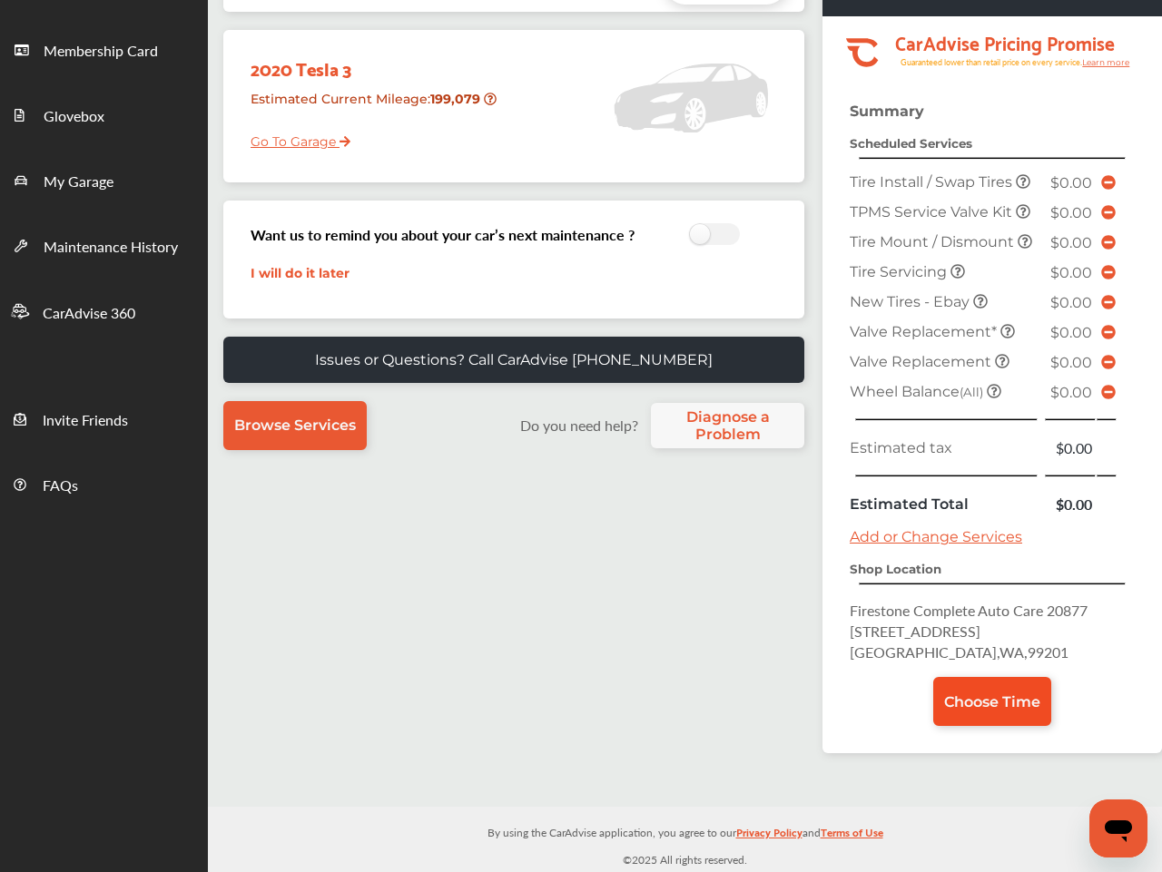
click at [979, 704] on span "Choose Time" at bounding box center [992, 702] width 96 height 17
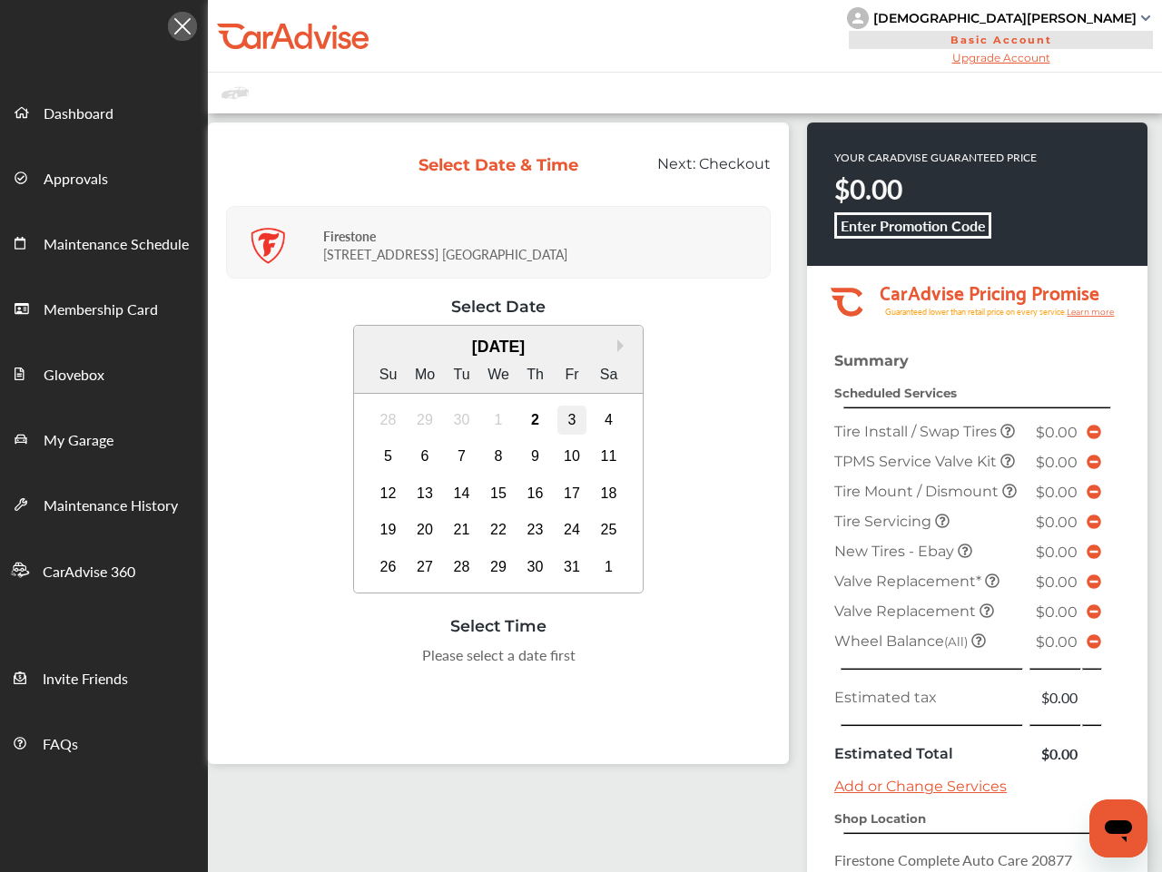
click at [569, 423] on div "3" at bounding box center [571, 420] width 29 height 29
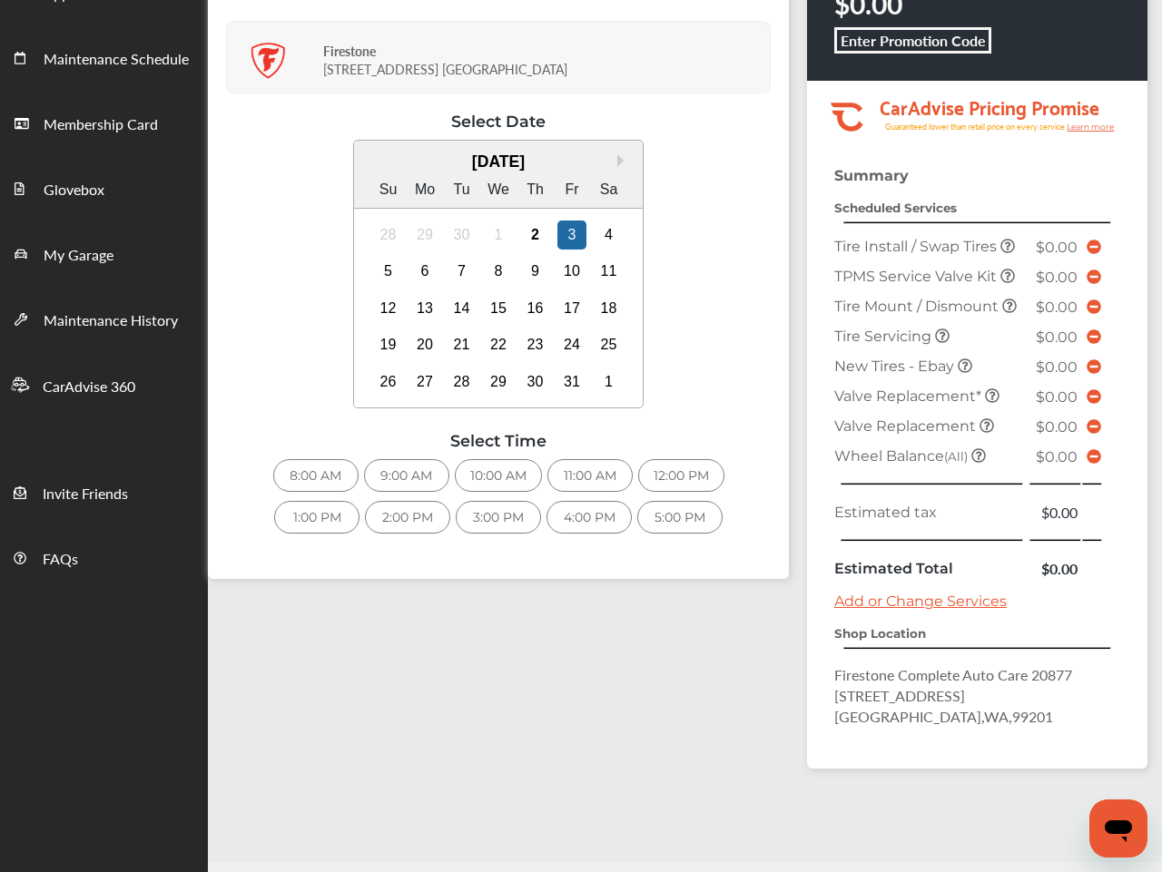
scroll to position [182, 0]
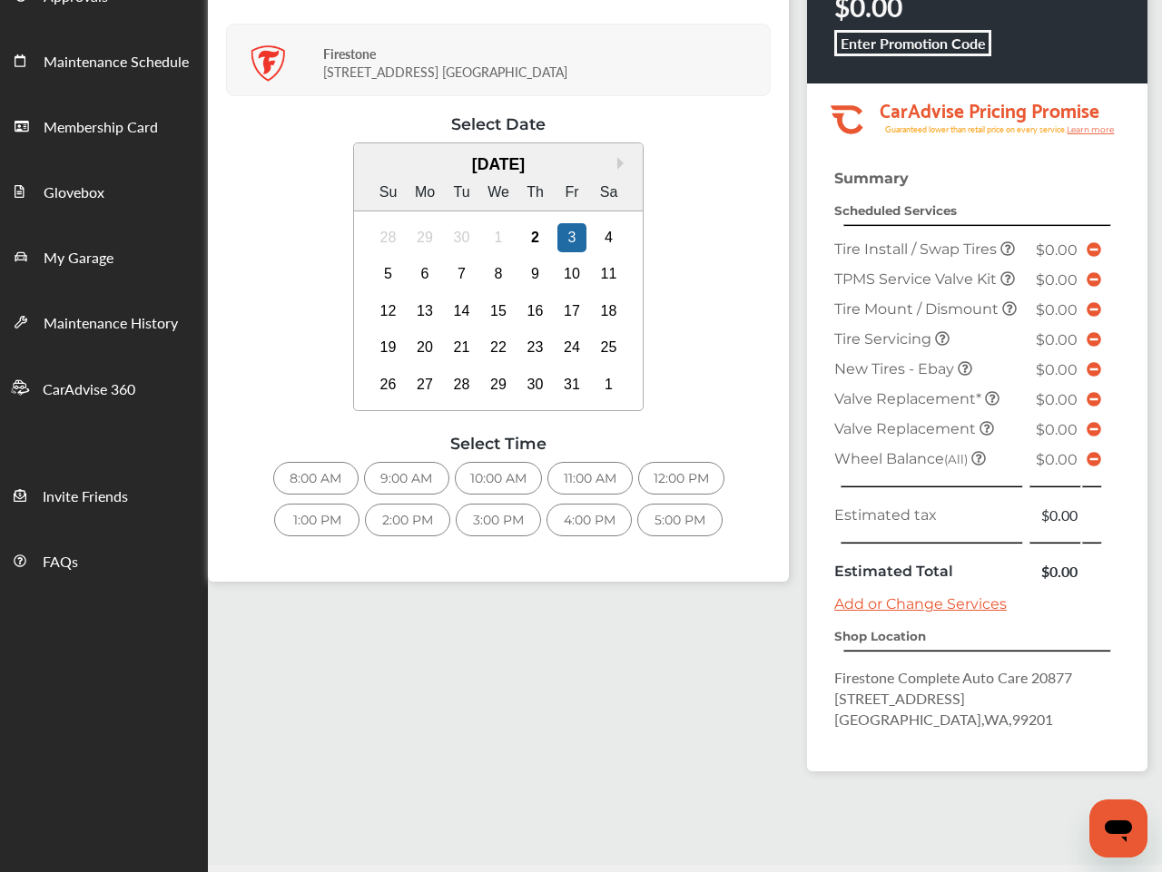
click at [332, 486] on div "8:00 AM" at bounding box center [315, 478] width 85 height 33
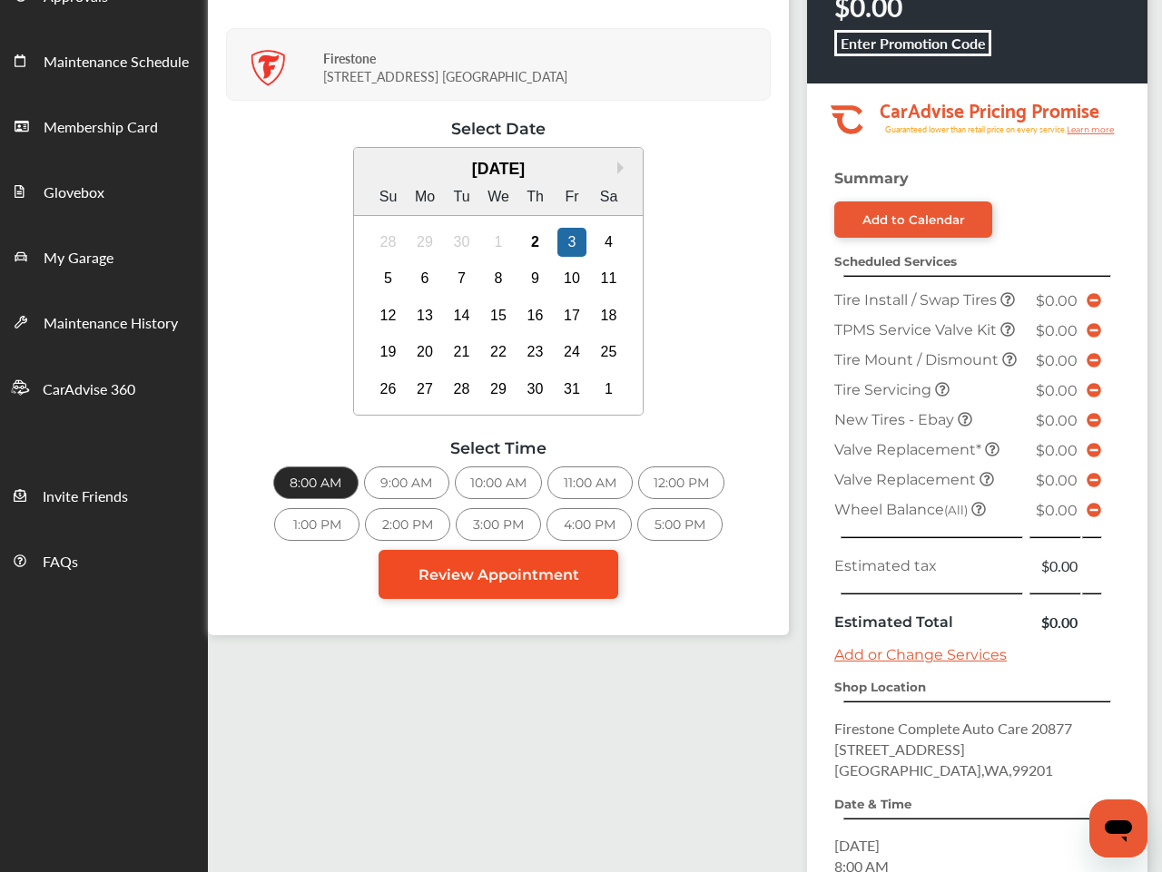
click at [574, 577] on span "Review Appointment" at bounding box center [499, 575] width 161 height 17
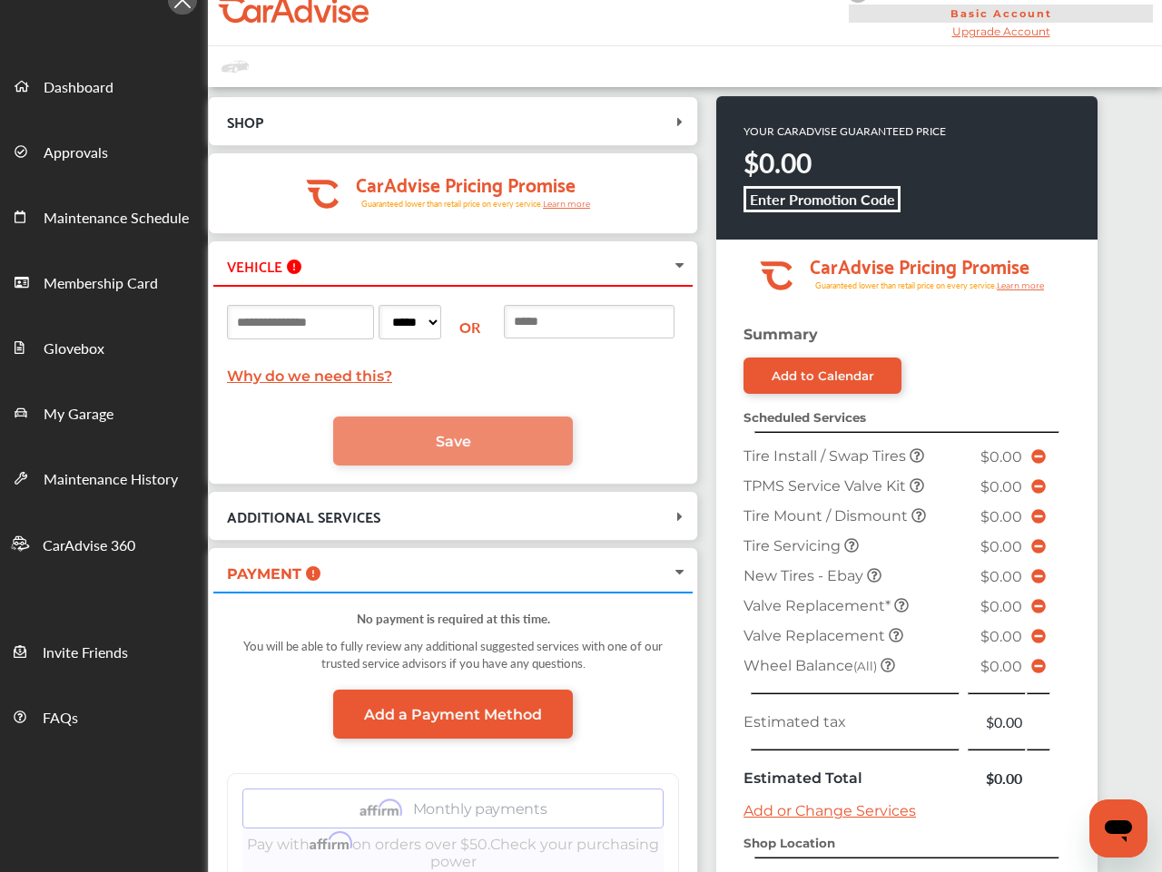
scroll to position [33, 0]
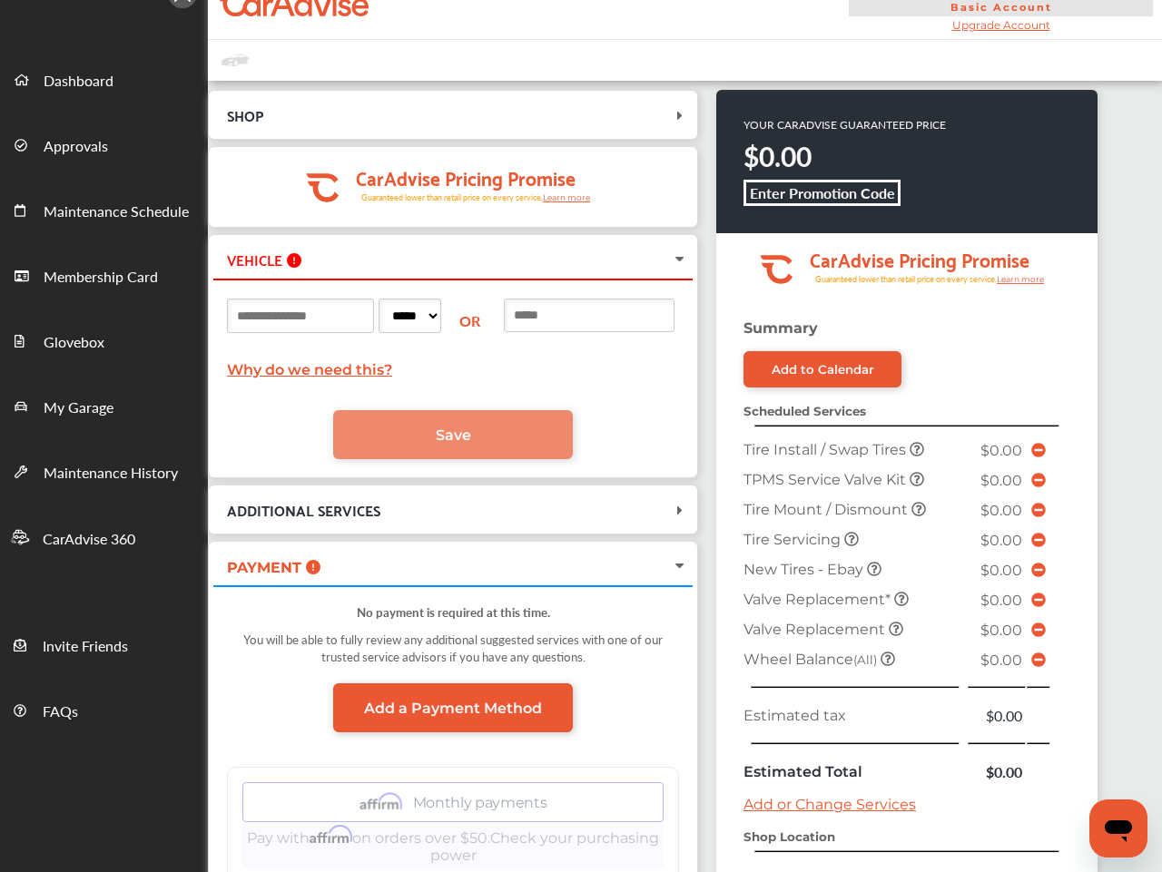
click at [583, 301] on input at bounding box center [589, 316] width 171 height 34
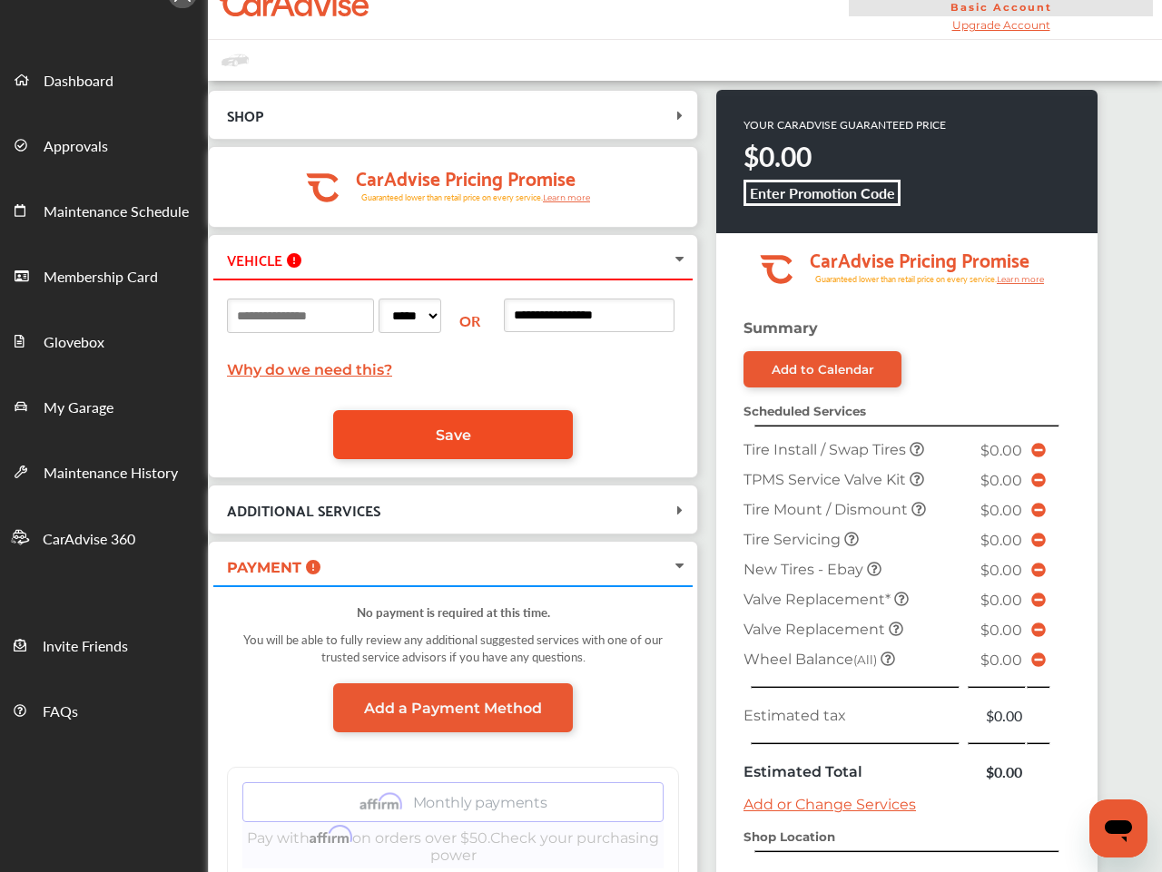
type input "**********"
click at [475, 430] on link "Save" at bounding box center [453, 434] width 240 height 49
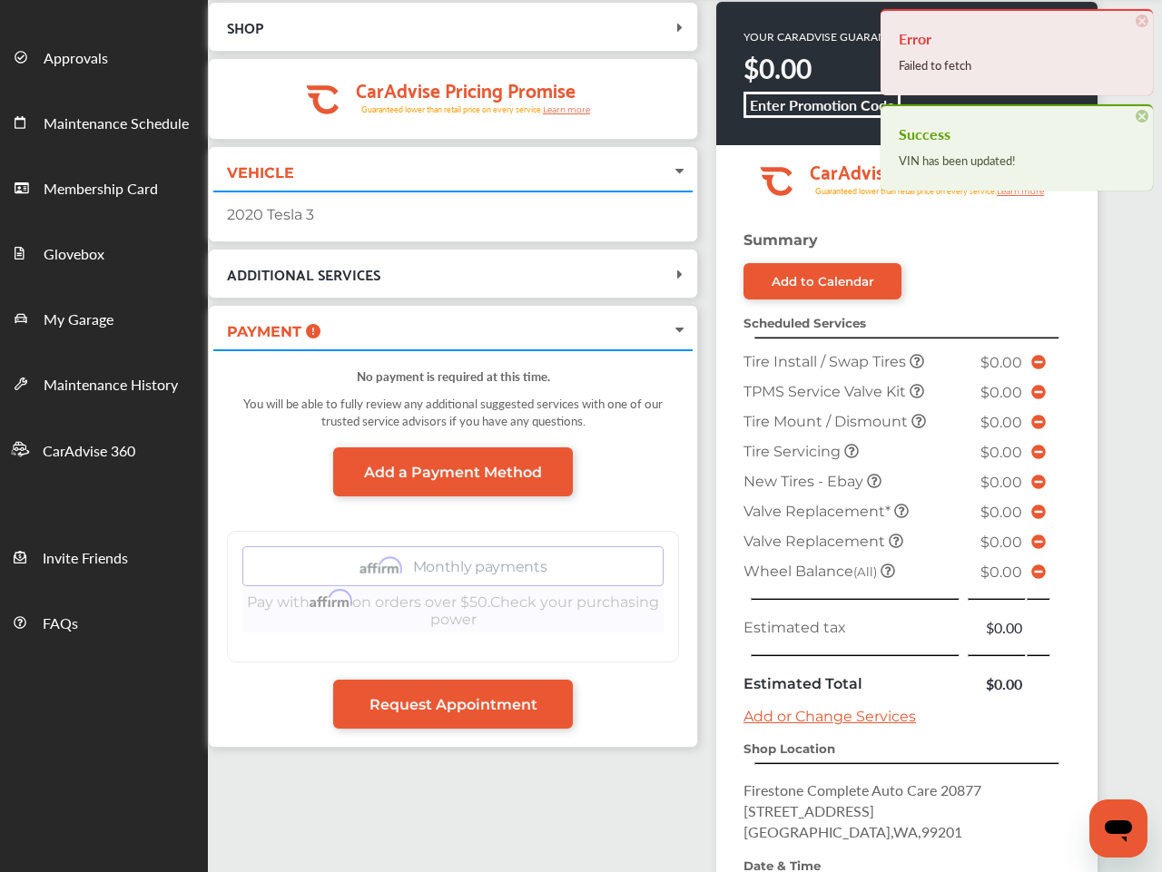
scroll to position [153, 0]
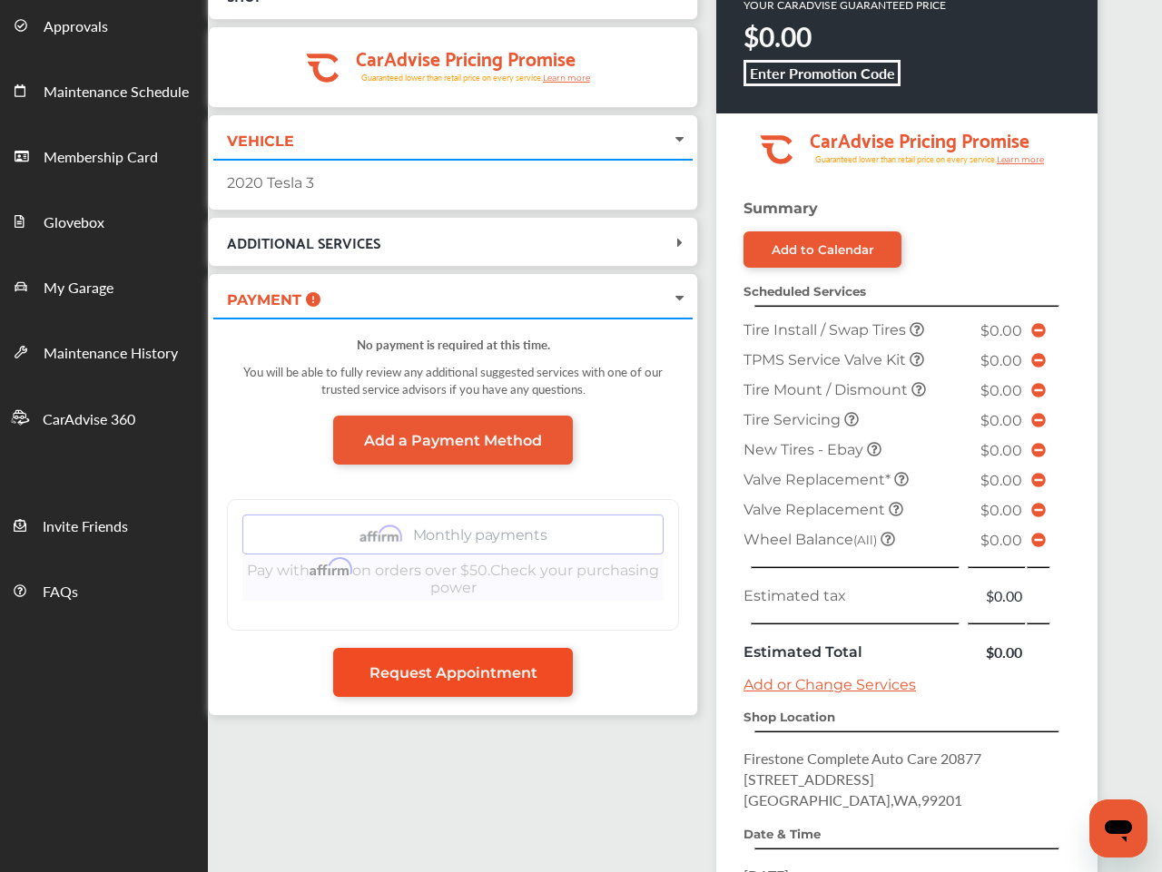
click at [442, 678] on span "Request Appointment" at bounding box center [454, 673] width 168 height 17
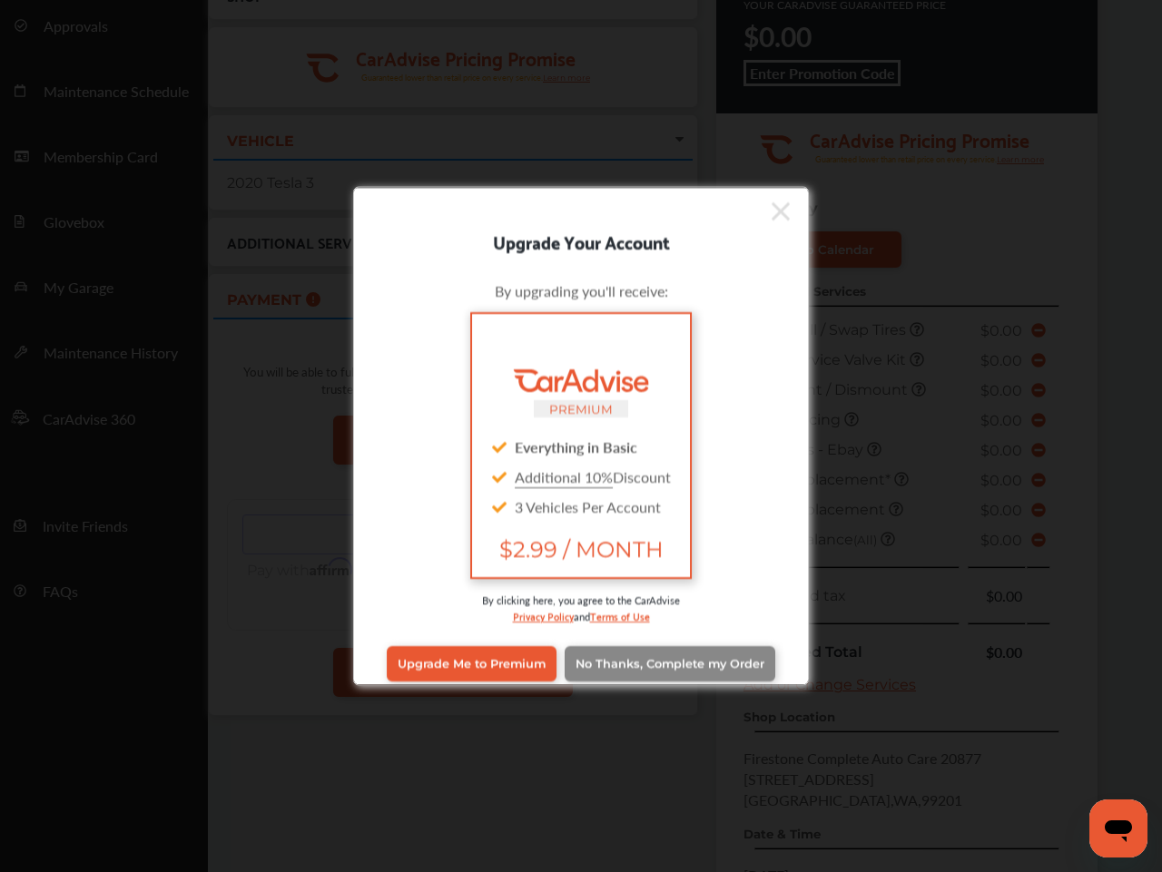
click at [613, 657] on span "No Thanks, Complete my Order" at bounding box center [670, 664] width 189 height 14
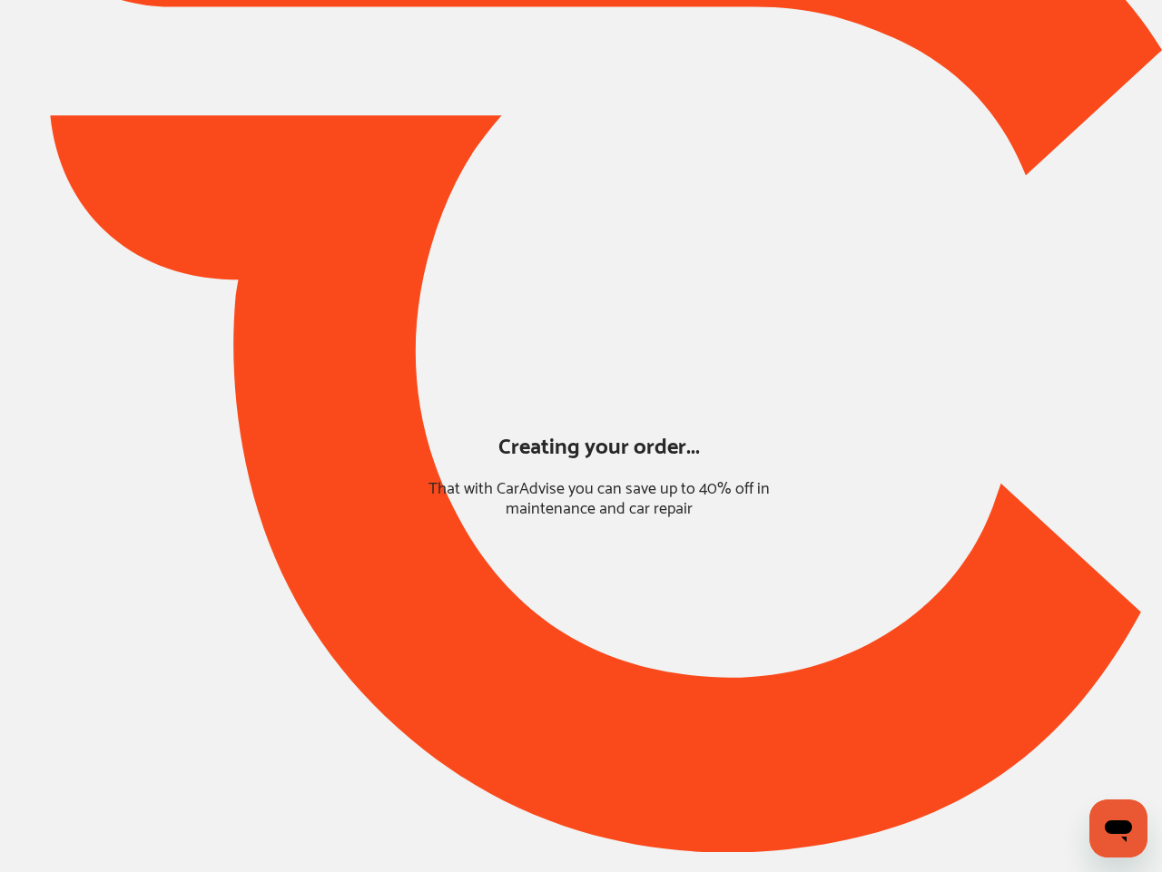
scroll to position [0, 0]
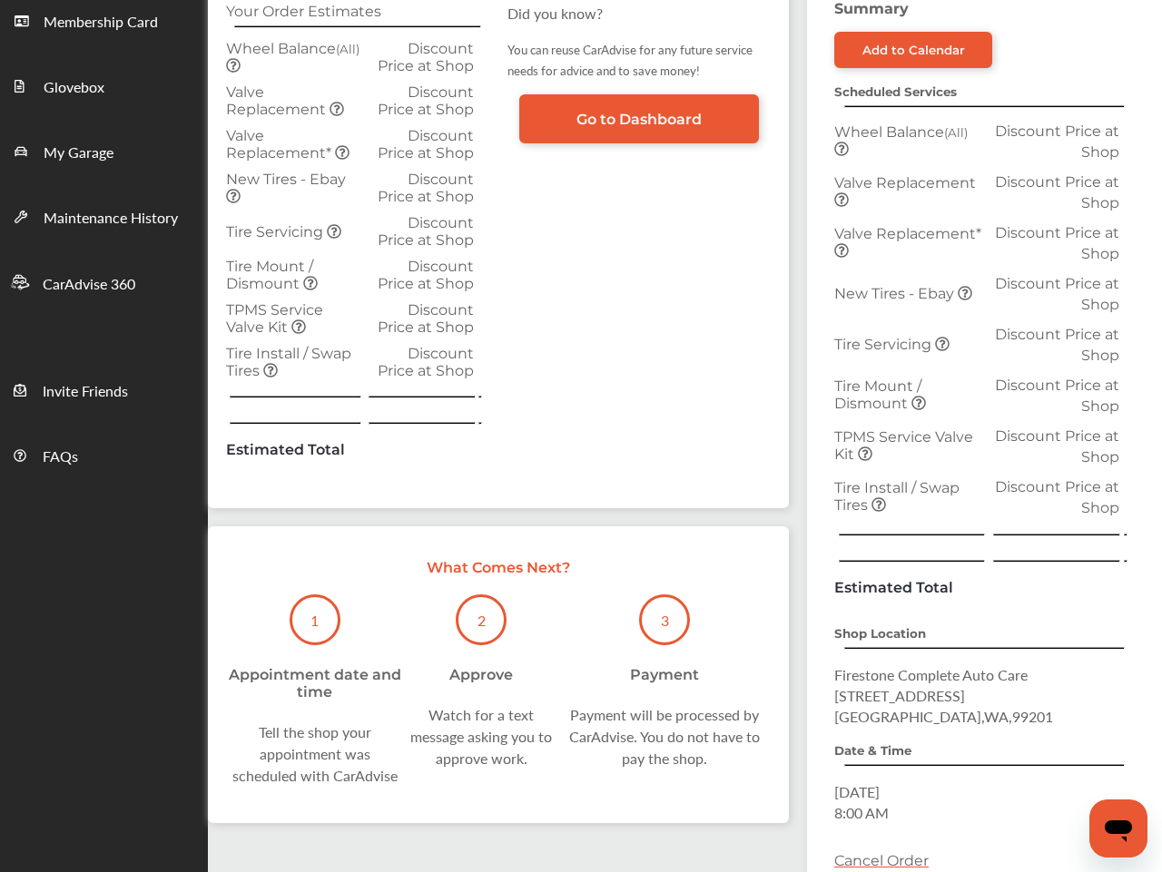
scroll to position [286, 0]
